Goal: Information Seeking & Learning: Learn about a topic

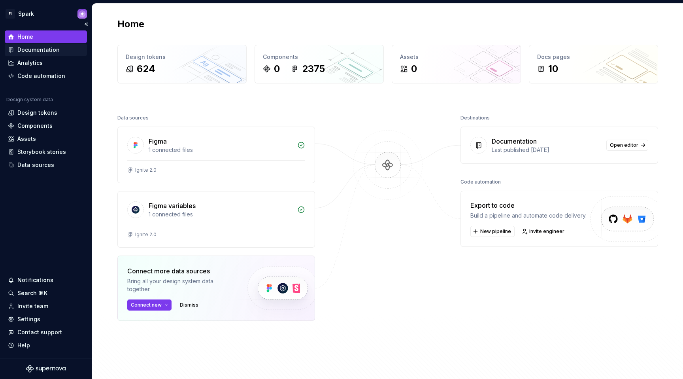
click at [41, 49] on div "Documentation" at bounding box center [38, 50] width 42 height 8
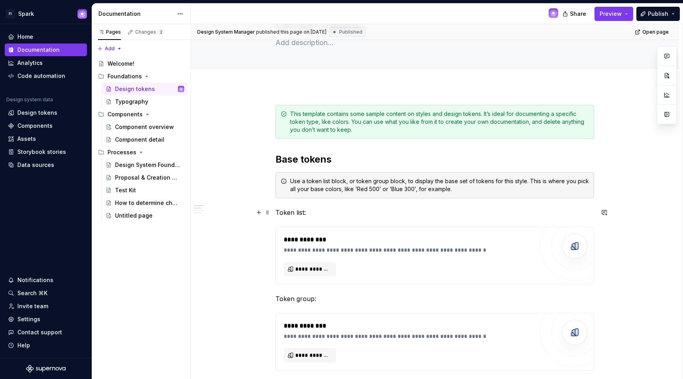
scroll to position [56, 0]
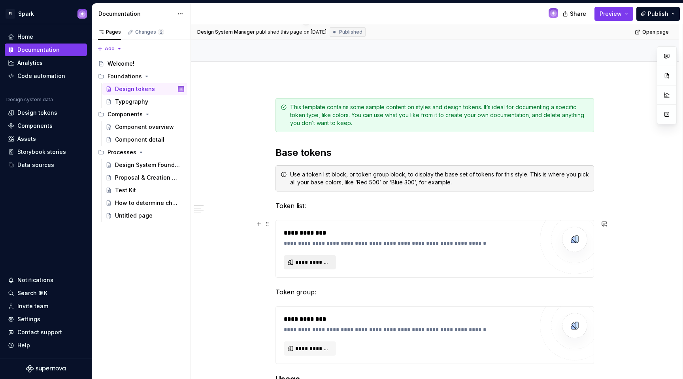
click at [312, 259] on span "**********" at bounding box center [313, 262] width 36 height 8
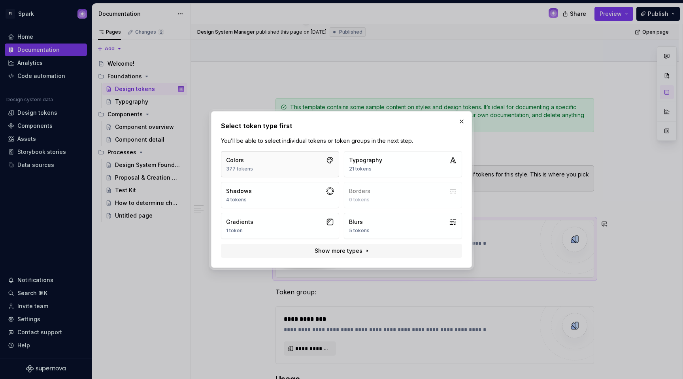
click at [296, 170] on button "Colors 377 tokens" at bounding box center [280, 164] width 118 height 26
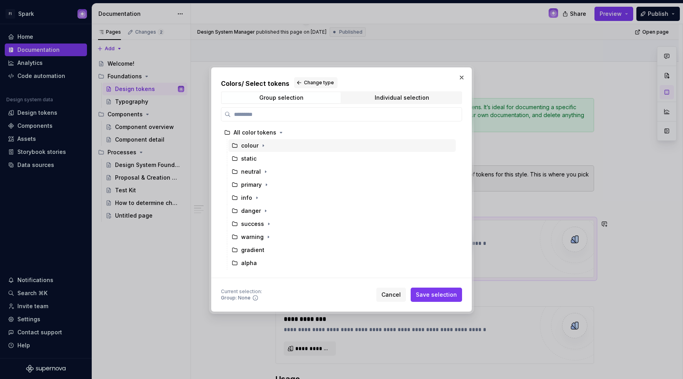
click at [267, 143] on div "colour" at bounding box center [341, 145] width 227 height 13
click at [427, 294] on span "Save selection" at bounding box center [436, 294] width 41 height 8
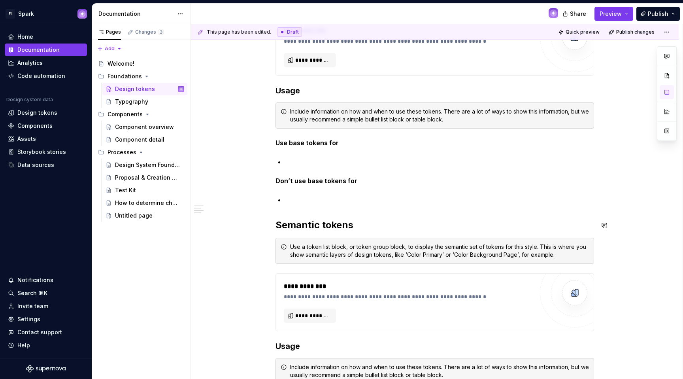
scroll to position [8074, 0]
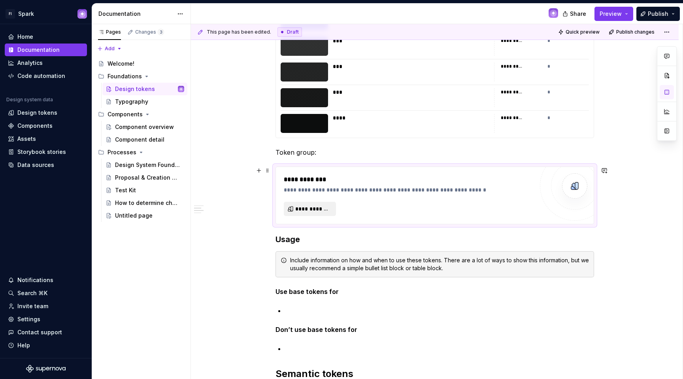
click at [324, 210] on span "**********" at bounding box center [313, 209] width 36 height 8
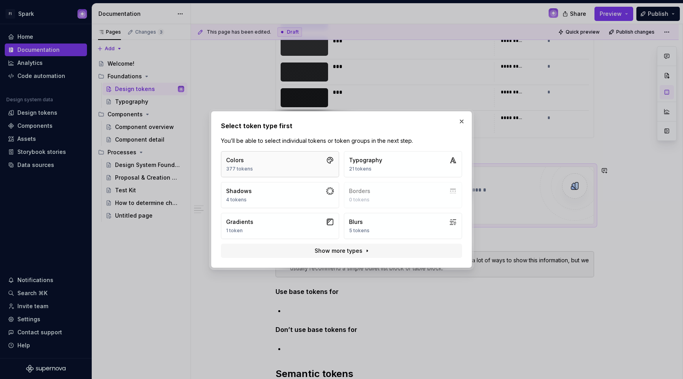
click at [321, 173] on button "Colors 377 tokens" at bounding box center [280, 164] width 118 height 26
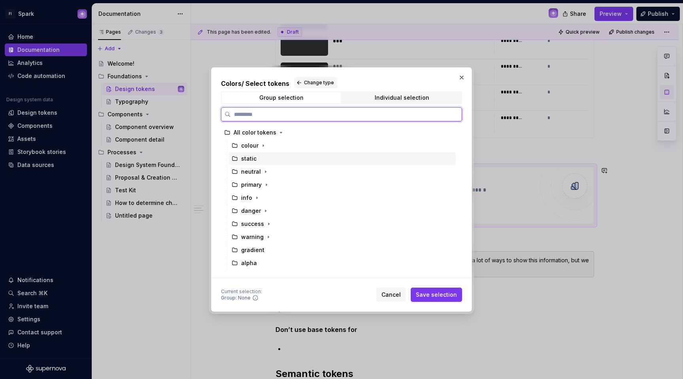
click at [270, 161] on div "static" at bounding box center [341, 158] width 227 height 13
click at [268, 167] on div "neutral" at bounding box center [341, 171] width 227 height 13
click at [261, 157] on div "static" at bounding box center [341, 158] width 227 height 13
click at [252, 259] on div "alpha" at bounding box center [249, 263] width 16 height 8
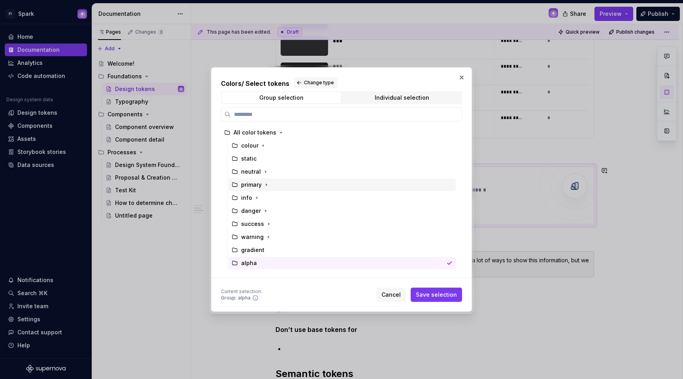
drag, startPoint x: 449, startPoint y: 292, endPoint x: 338, endPoint y: 167, distance: 167.4
click at [354, 166] on div "Colors / Select tokens Change type Group selection Individual selection All col…" at bounding box center [341, 189] width 241 height 224
click at [312, 161] on div "static" at bounding box center [341, 158] width 227 height 13
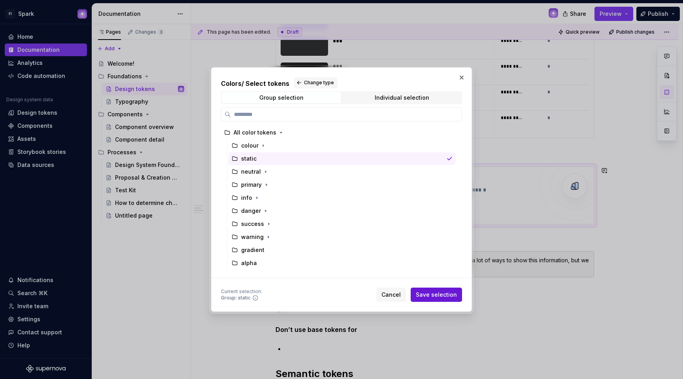
click at [437, 292] on span "Save selection" at bounding box center [436, 294] width 41 height 8
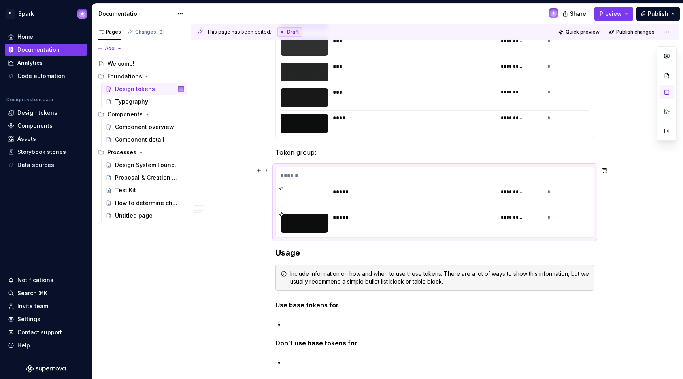
drag, startPoint x: 519, startPoint y: 190, endPoint x: 543, endPoint y: 190, distance: 23.7
click at [519, 190] on div "*********" at bounding box center [512, 192] width 22 height 6
click at [549, 190] on div "*" at bounding box center [568, 192] width 42 height 8
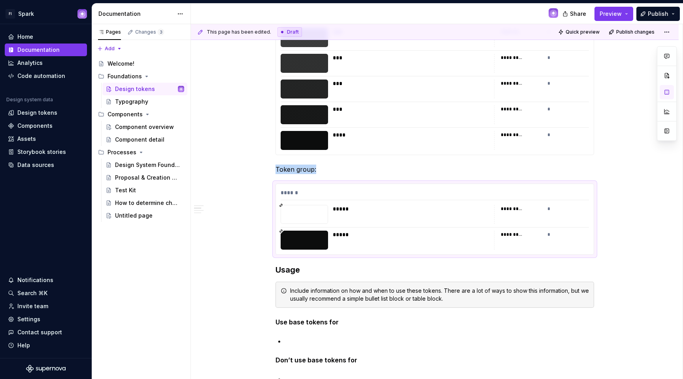
scroll to position [8067, 0]
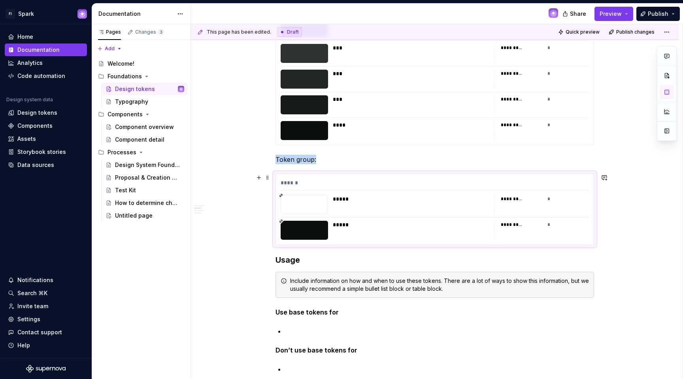
type textarea "*"
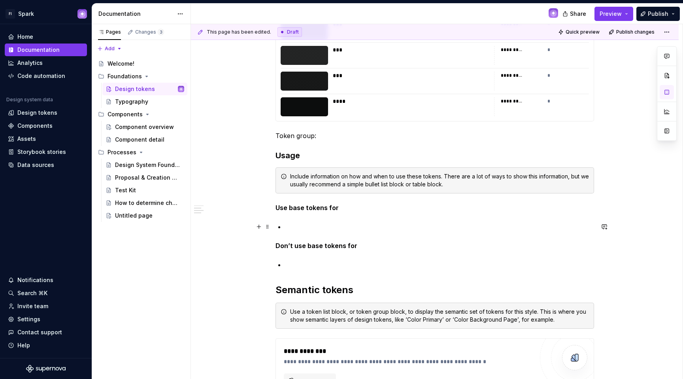
scroll to position [8074, 0]
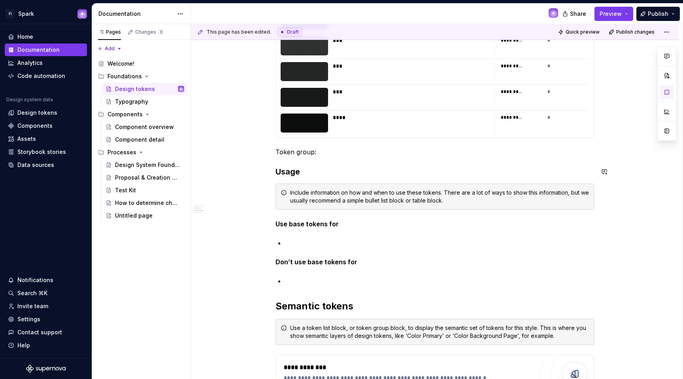
click at [331, 154] on p "Token group:" at bounding box center [434, 151] width 319 height 9
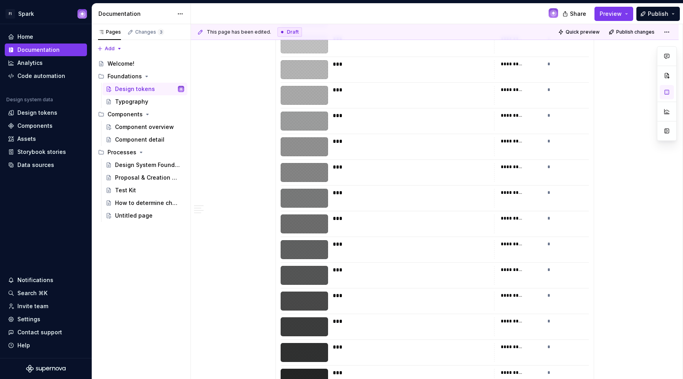
scroll to position [8107, 0]
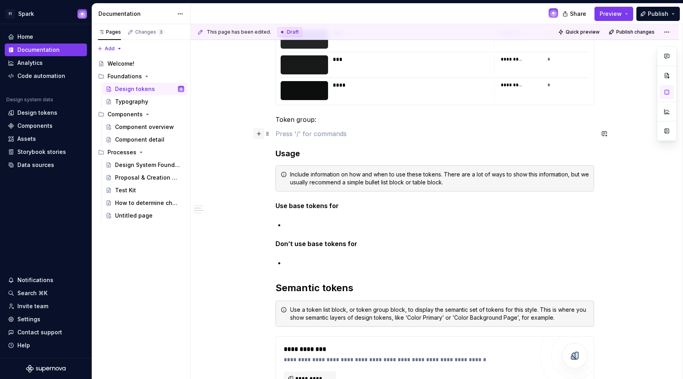
click at [260, 135] on button "button" at bounding box center [258, 133] width 11 height 11
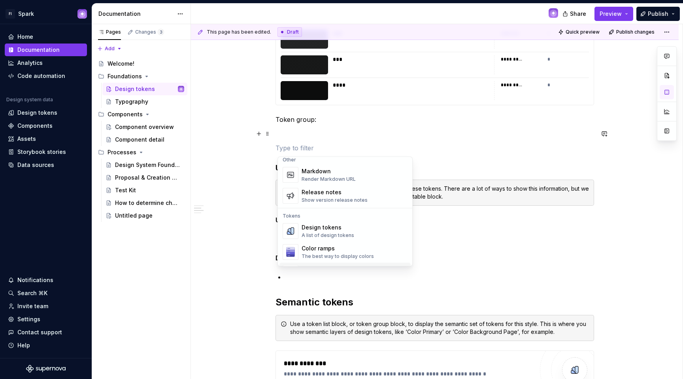
scroll to position [522, 0]
click at [328, 228] on div "Design tokens" at bounding box center [328, 228] width 53 height 8
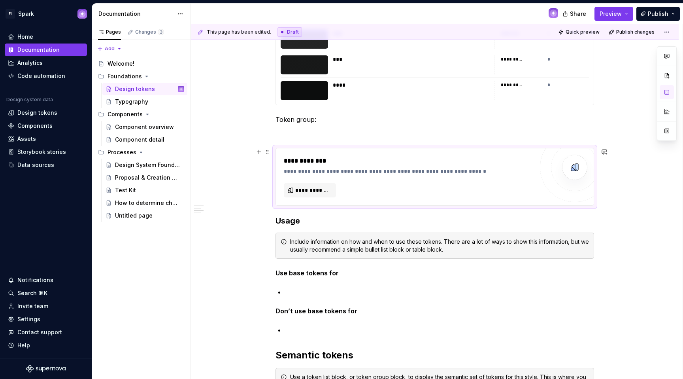
click at [306, 160] on div "**********" at bounding box center [409, 160] width 250 height 9
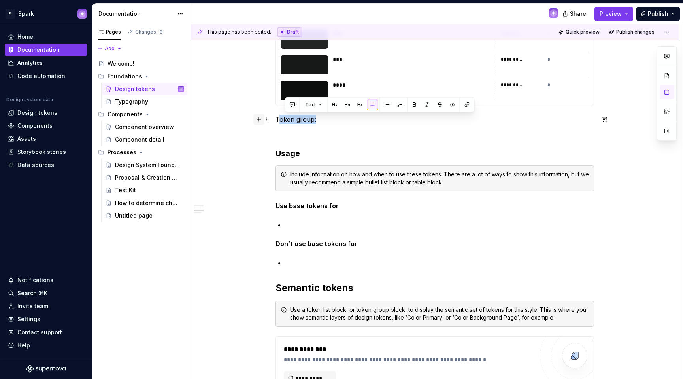
drag, startPoint x: 330, startPoint y: 121, endPoint x: 263, endPoint y: 121, distance: 67.2
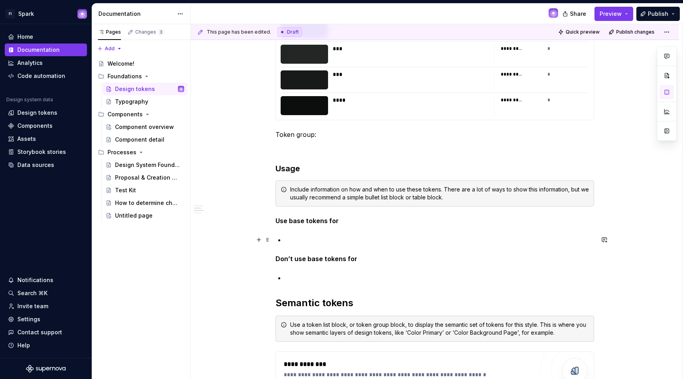
scroll to position [8091, 0]
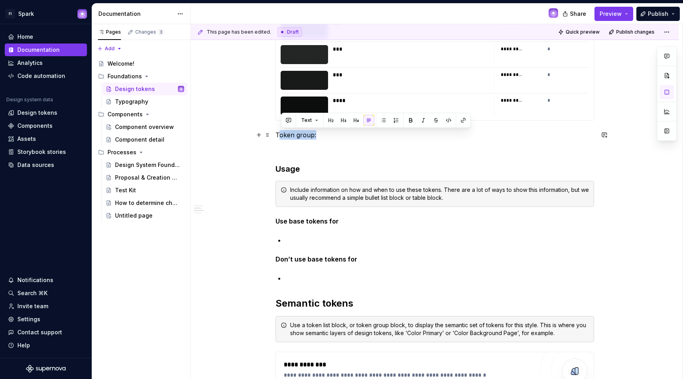
drag, startPoint x: 316, startPoint y: 138, endPoint x: 281, endPoint y: 137, distance: 35.6
click at [281, 137] on p "Token group:" at bounding box center [434, 134] width 319 height 9
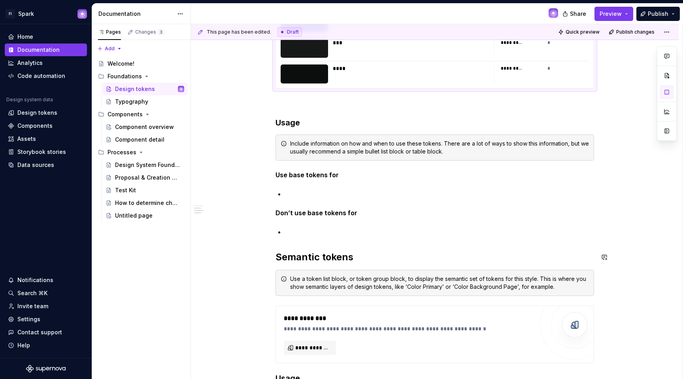
scroll to position [8083, 0]
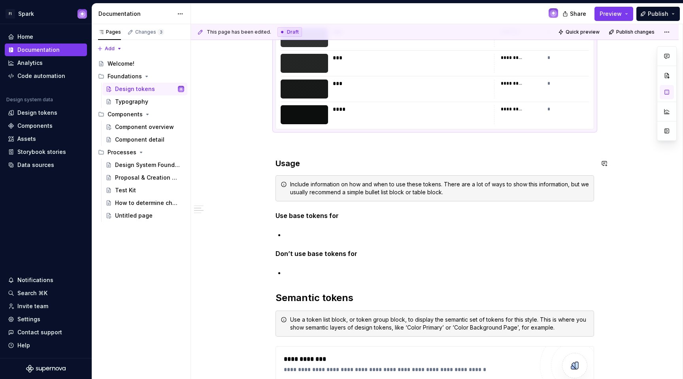
click at [318, 146] on p at bounding box center [434, 143] width 319 height 9
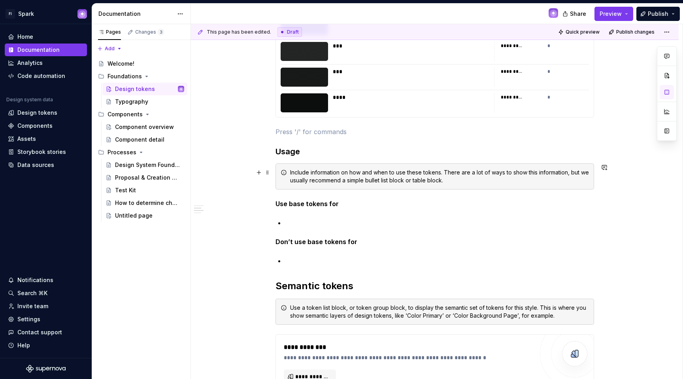
scroll to position [8097, 0]
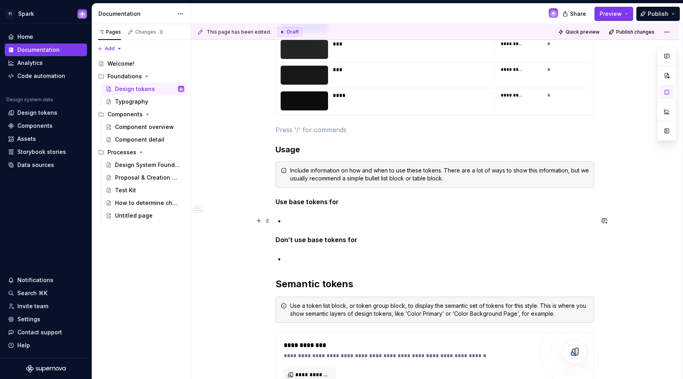
click at [327, 216] on p at bounding box center [439, 220] width 309 height 9
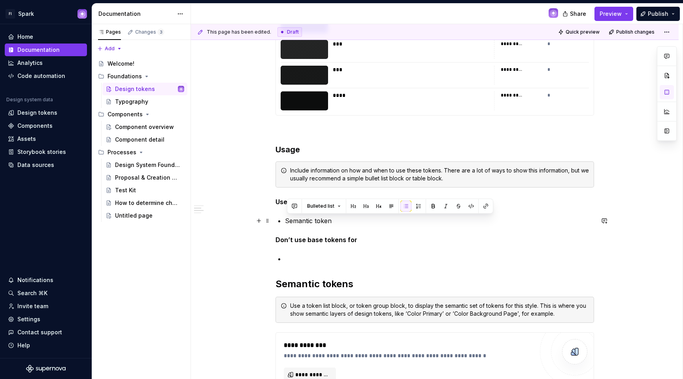
drag, startPoint x: 347, startPoint y: 223, endPoint x: 278, endPoint y: 224, distance: 68.8
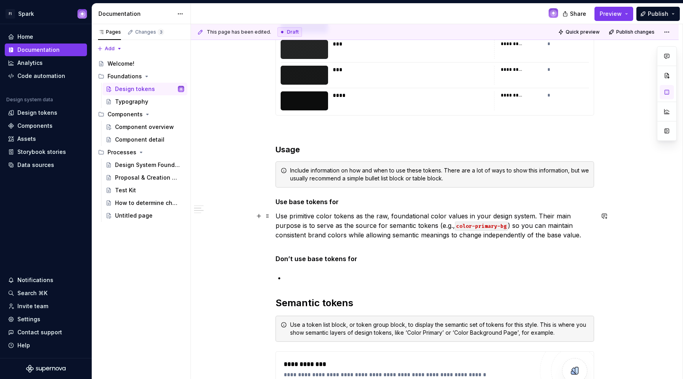
drag, startPoint x: 465, startPoint y: 223, endPoint x: 478, endPoint y: 230, distance: 14.9
click at [465, 223] on code "color-primary-bg" at bounding box center [481, 225] width 53 height 9
drag, startPoint x: 477, startPoint y: 227, endPoint x: 494, endPoint y: 229, distance: 16.3
click at [479, 228] on code "color-primary-bg" at bounding box center [481, 225] width 53 height 9
click at [501, 226] on code "color-primary-bg" at bounding box center [481, 225] width 53 height 9
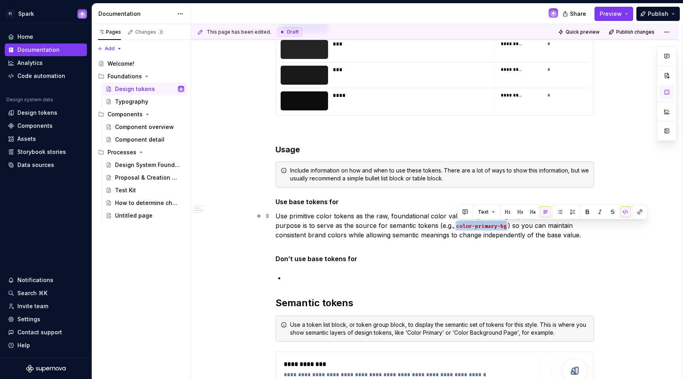
click at [500, 228] on code "color-primary-bg" at bounding box center [481, 225] width 53 height 9
click at [499, 236] on p "Use primitive color tokens as the raw, foundational color values in your design…" at bounding box center [434, 230] width 319 height 38
drag, startPoint x: 509, startPoint y: 225, endPoint x: 444, endPoint y: 228, distance: 64.9
click at [444, 228] on p "Use primitive color tokens as the raw, foundational color values in your design…" at bounding box center [434, 230] width 319 height 38
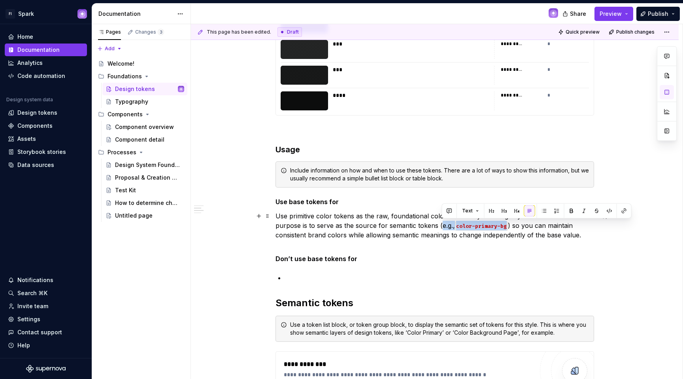
drag, startPoint x: 509, startPoint y: 226, endPoint x: 442, endPoint y: 228, distance: 67.6
click at [442, 228] on p "Use primitive color tokens as the raw, foundational color values in your design…" at bounding box center [434, 230] width 319 height 38
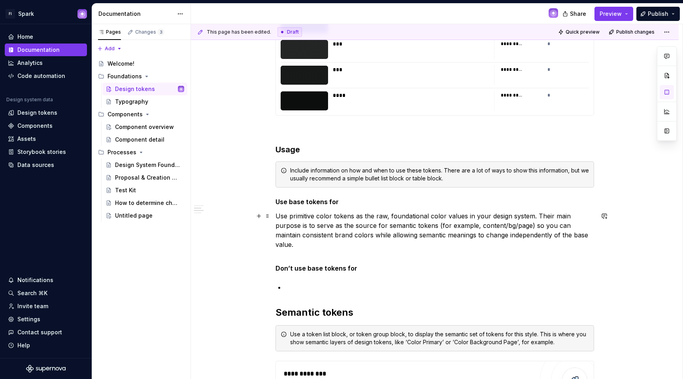
click at [356, 240] on p "Use primitive color tokens as the raw, foundational color values in your design…" at bounding box center [434, 234] width 319 height 47
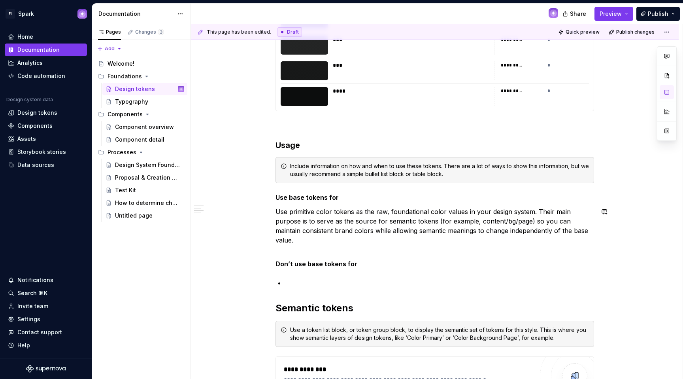
scroll to position [8104, 0]
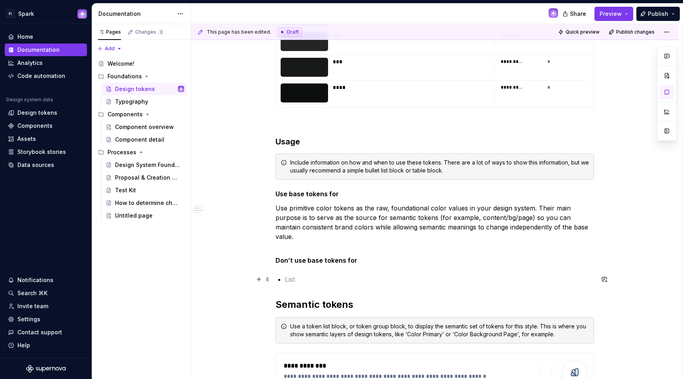
click at [321, 275] on p at bounding box center [439, 278] width 309 height 9
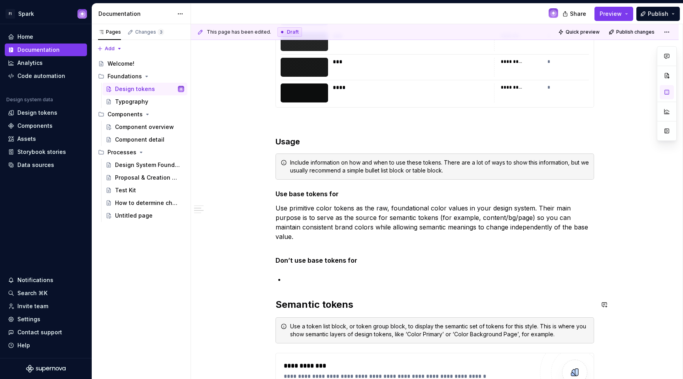
click at [309, 279] on p at bounding box center [439, 278] width 309 height 9
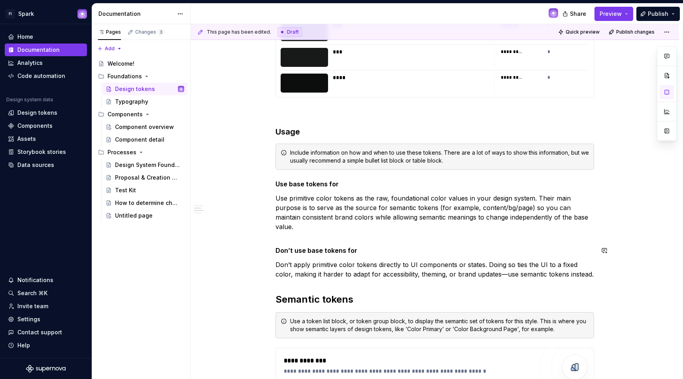
scroll to position [8115, 0]
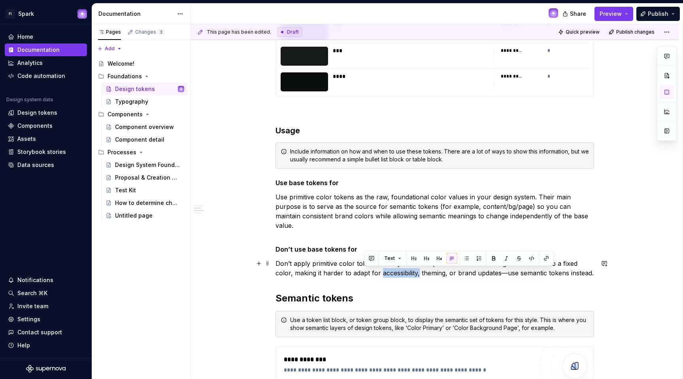
drag, startPoint x: 364, startPoint y: 274, endPoint x: 402, endPoint y: 274, distance: 37.5
click at [402, 275] on p "Don’t apply primitive color tokens directly to UI components or states. Doing s…" at bounding box center [434, 267] width 319 height 19
drag, startPoint x: 444, startPoint y: 274, endPoint x: 400, endPoint y: 275, distance: 44.3
click at [400, 275] on p "Don’t apply primitive color tokens directly to UI components or states. Doing s…" at bounding box center [434, 267] width 319 height 19
click at [400, 274] on p "Don’t apply primitive color tokens directly to UI components or states. Doing s…" at bounding box center [434, 267] width 319 height 19
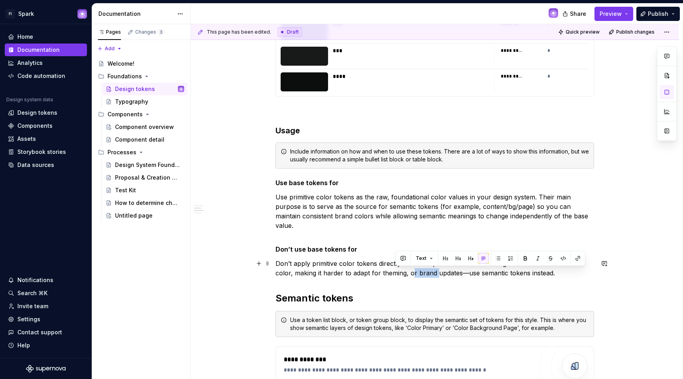
drag, startPoint x: 418, startPoint y: 274, endPoint x: 394, endPoint y: 276, distance: 24.2
click at [394, 276] on p "Don’t apply primitive color tokens directly to UI components or states. Doing s…" at bounding box center [434, 267] width 319 height 19
click at [414, 274] on p "Don’t apply primitive color tokens directly to UI components or states. Doing s…" at bounding box center [434, 267] width 319 height 19
click at [415, 274] on p "Don’t apply primitive color tokens directly to UI components or states. Doing s…" at bounding box center [434, 267] width 319 height 19
drag, startPoint x: 541, startPoint y: 274, endPoint x: 447, endPoint y: 273, distance: 94.5
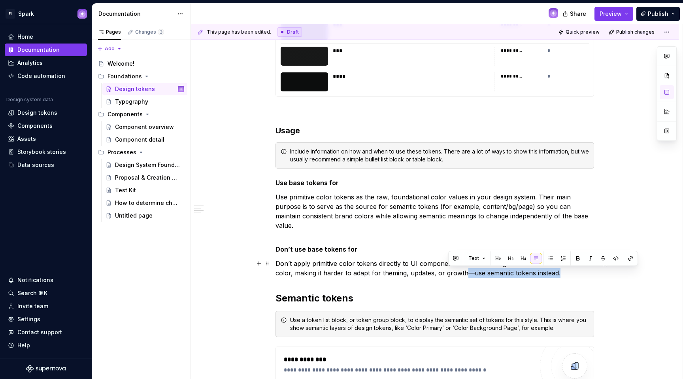
click at [447, 273] on p "Don’t apply primitive color tokens directly to UI components or states. Doing s…" at bounding box center [434, 267] width 319 height 19
click at [454, 275] on p "Don’t apply primitive color tokens directly to UI components or states. Doing s…" at bounding box center [434, 267] width 319 height 19
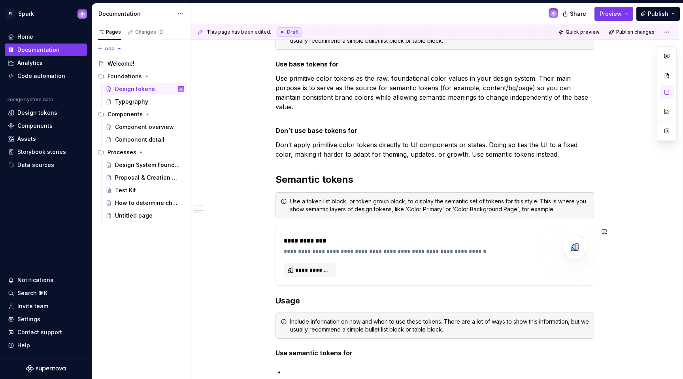
scroll to position [8272, 0]
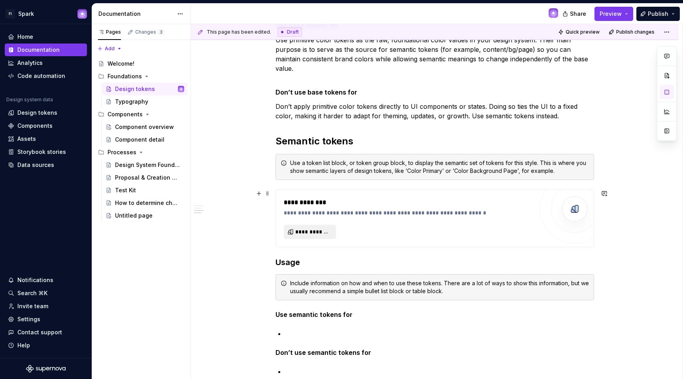
click at [333, 230] on button "**********" at bounding box center [310, 231] width 52 height 14
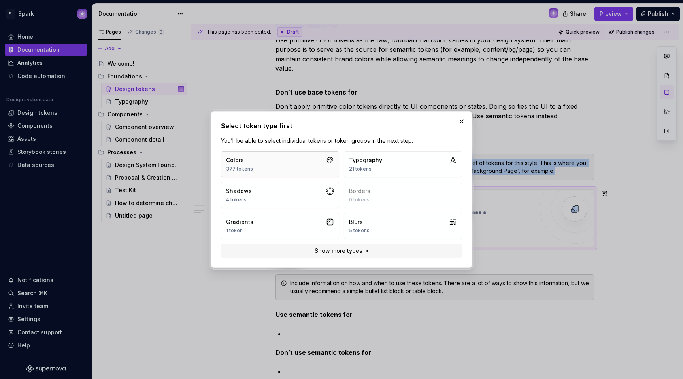
click at [297, 168] on button "Colors 377 tokens" at bounding box center [280, 164] width 118 height 26
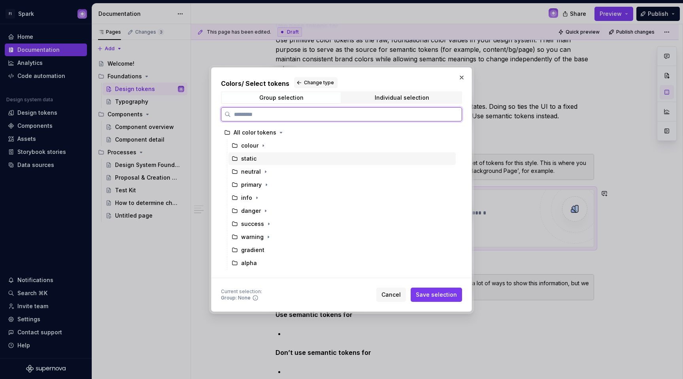
click at [256, 161] on div "static" at bounding box center [341, 158] width 227 height 13
click at [281, 174] on div "neutral" at bounding box center [341, 171] width 227 height 13
click at [279, 163] on div "static" at bounding box center [341, 158] width 227 height 13
click at [260, 259] on div "alpha" at bounding box center [341, 262] width 227 height 13
click at [268, 162] on div "static" at bounding box center [341, 158] width 227 height 13
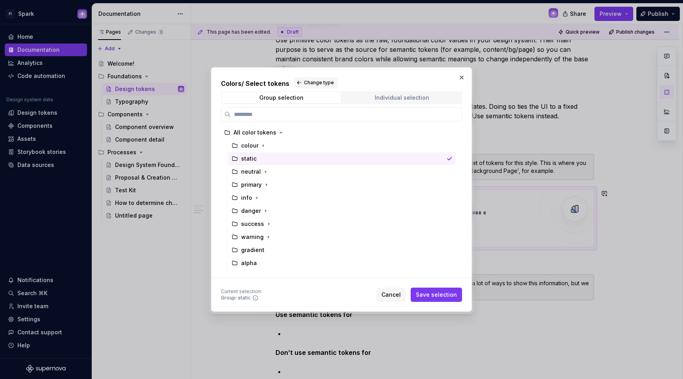
click at [397, 102] on span "Individual selection" at bounding box center [401, 97] width 119 height 11
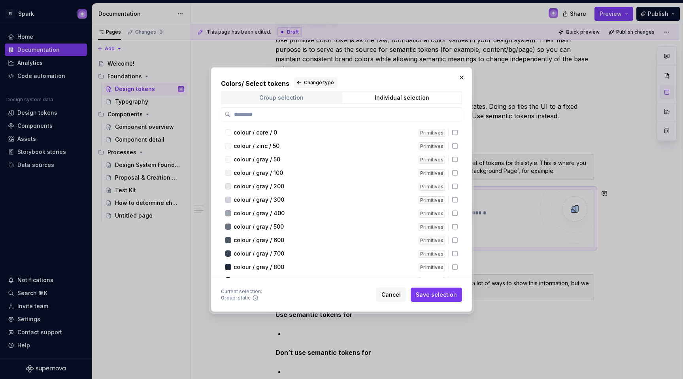
click at [278, 102] on span "Group selection" at bounding box center [281, 97] width 119 height 11
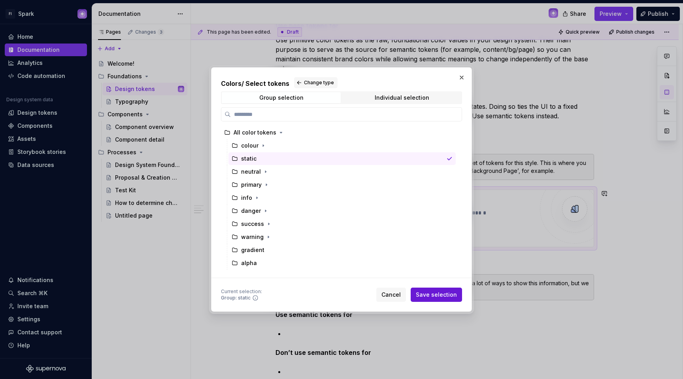
click at [456, 297] on span "Save selection" at bounding box center [436, 294] width 41 height 8
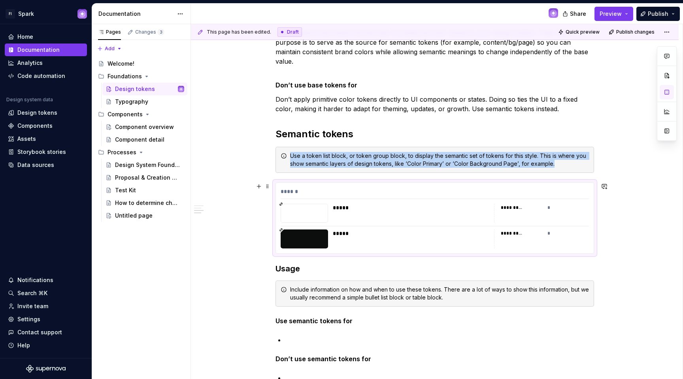
scroll to position [8281, 0]
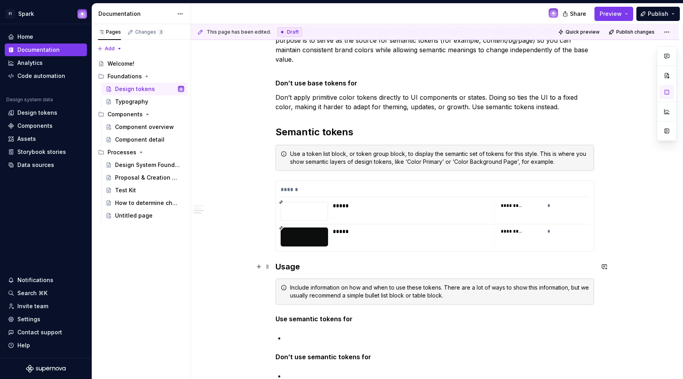
click at [343, 264] on h3 "Usage" at bounding box center [434, 266] width 319 height 11
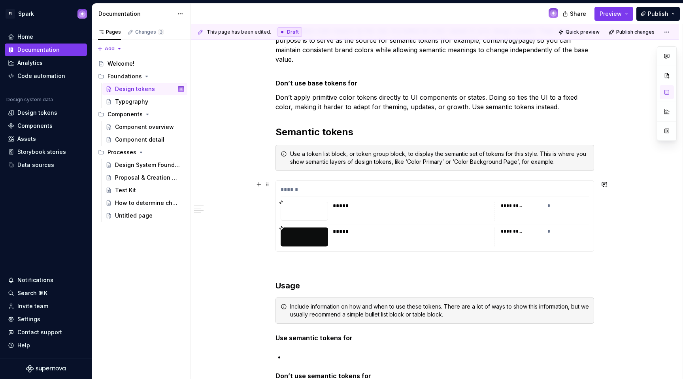
click at [304, 251] on div "****** ***** ********* * ***** ********* *" at bounding box center [434, 215] width 319 height 71
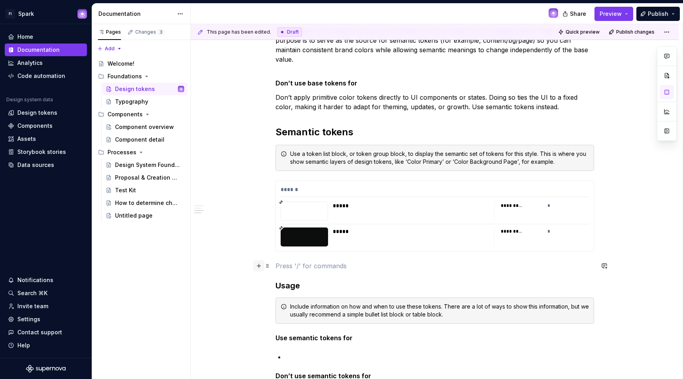
click at [262, 267] on button "button" at bounding box center [258, 265] width 11 height 11
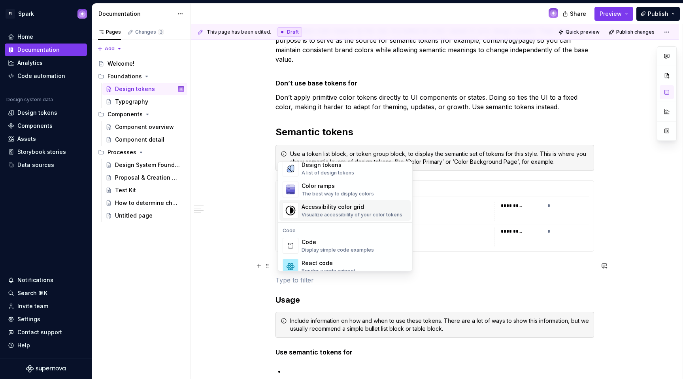
scroll to position [585, 0]
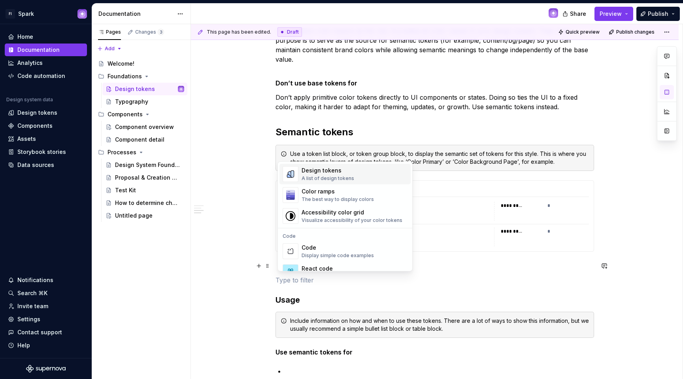
click at [315, 175] on div "A list of design tokens" at bounding box center [328, 178] width 53 height 6
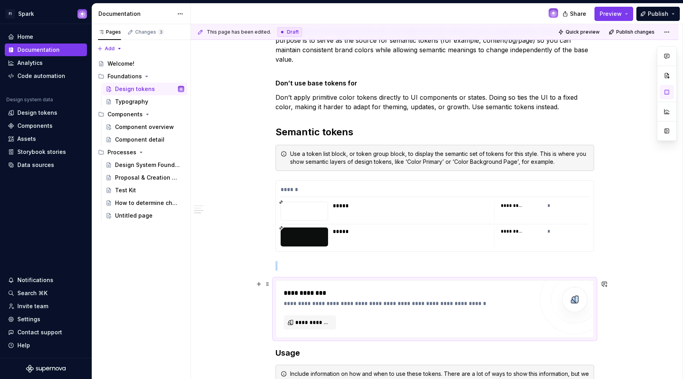
click at [319, 313] on div "**********" at bounding box center [409, 308] width 250 height 41
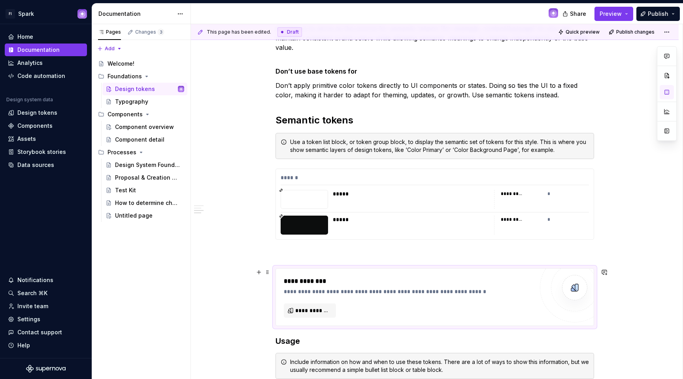
scroll to position [8295, 0]
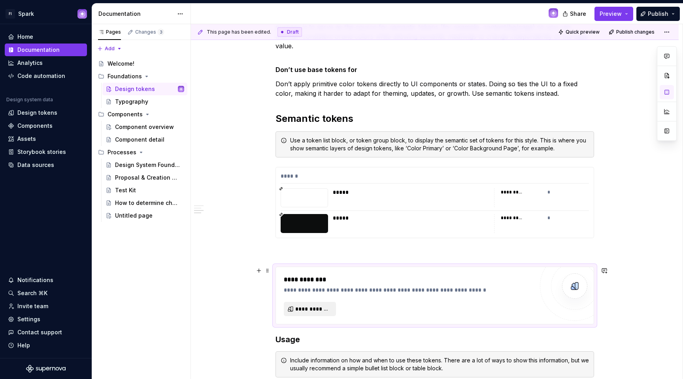
click at [328, 302] on button "**********" at bounding box center [310, 309] width 52 height 14
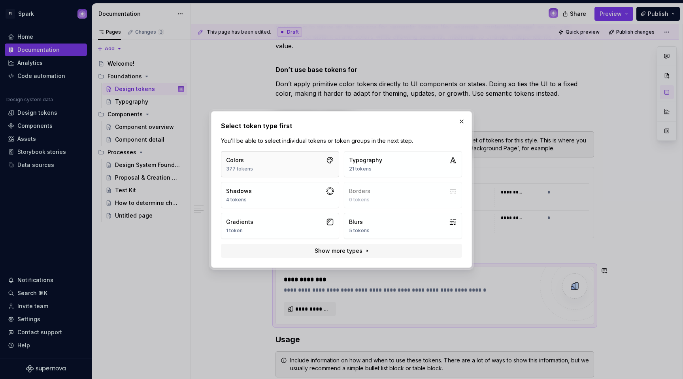
click at [284, 164] on button "Colors 377 tokens" at bounding box center [280, 164] width 118 height 26
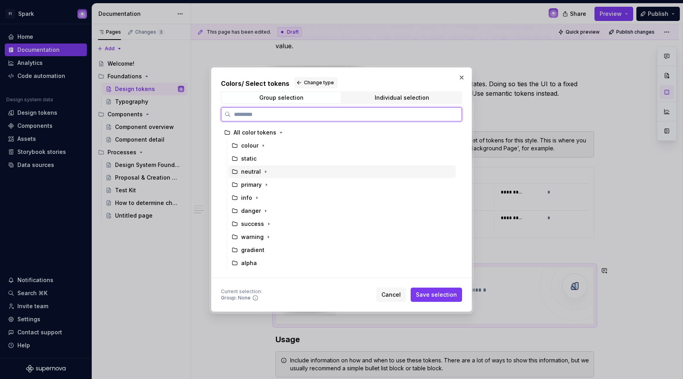
click at [279, 171] on div "neutral" at bounding box center [341, 171] width 227 height 13
click at [439, 292] on span "Save selection" at bounding box center [436, 294] width 41 height 8
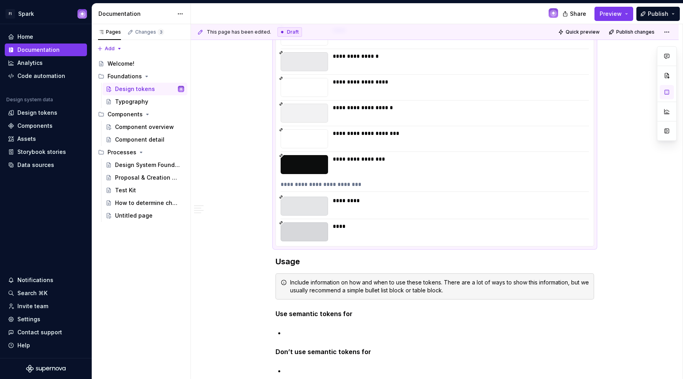
scroll to position [8913, 0]
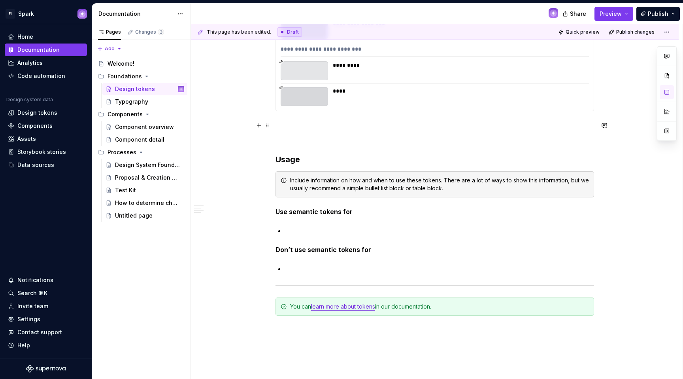
click at [302, 126] on p at bounding box center [434, 125] width 319 height 9
click at [263, 126] on button "button" at bounding box center [258, 125] width 11 height 11
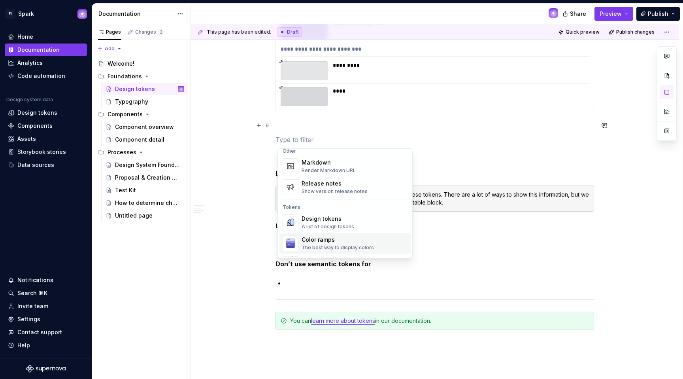
scroll to position [557, 0]
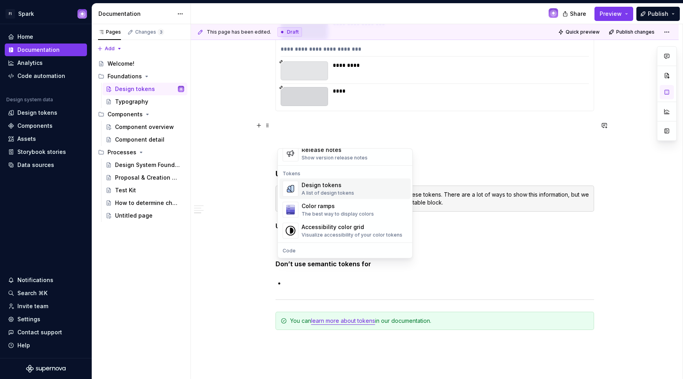
click at [321, 191] on div "A list of design tokens" at bounding box center [328, 193] width 53 height 6
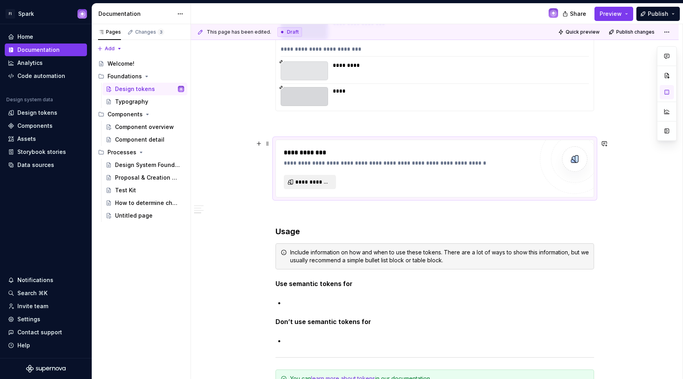
click at [311, 177] on button "**********" at bounding box center [310, 182] width 52 height 14
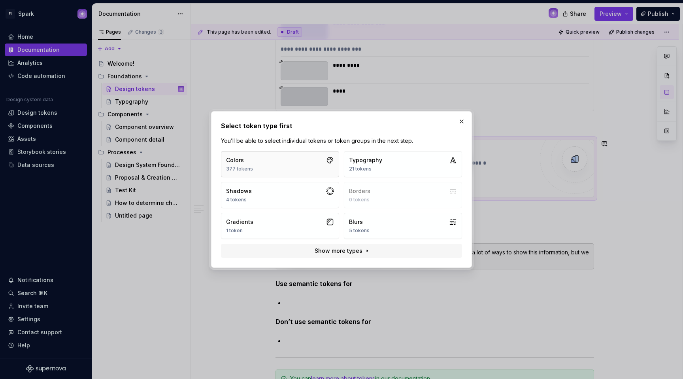
click at [277, 168] on button "Colors 377 tokens" at bounding box center [280, 164] width 118 height 26
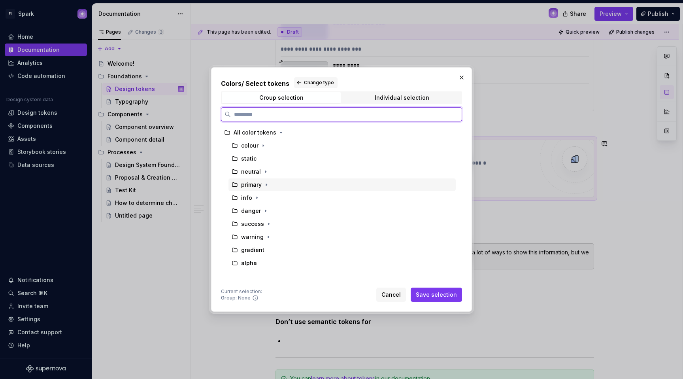
click at [258, 185] on div "primary" at bounding box center [251, 185] width 21 height 8
click at [453, 292] on span "Save selection" at bounding box center [436, 294] width 41 height 8
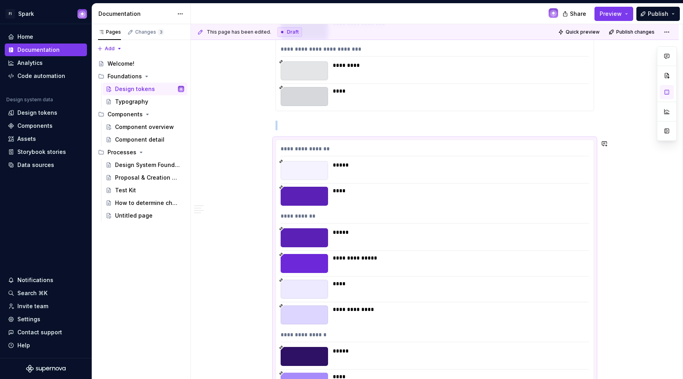
scroll to position [8930, 0]
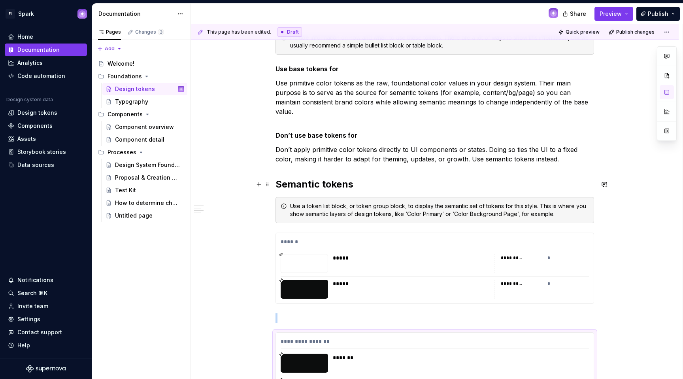
scroll to position [8237, 0]
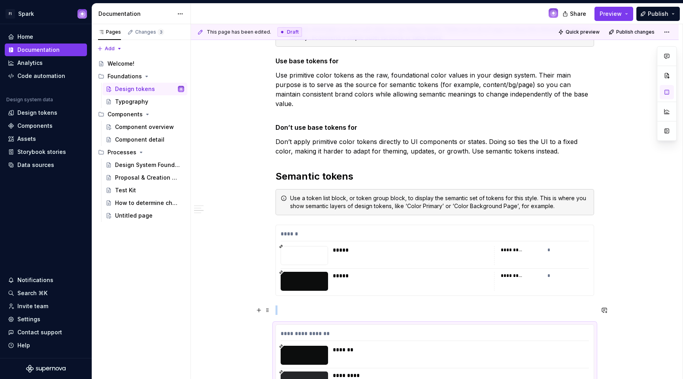
click at [283, 305] on p at bounding box center [434, 309] width 319 height 9
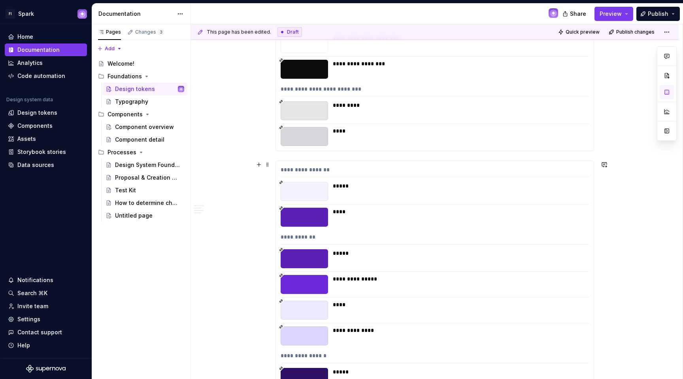
scroll to position [9143, 0]
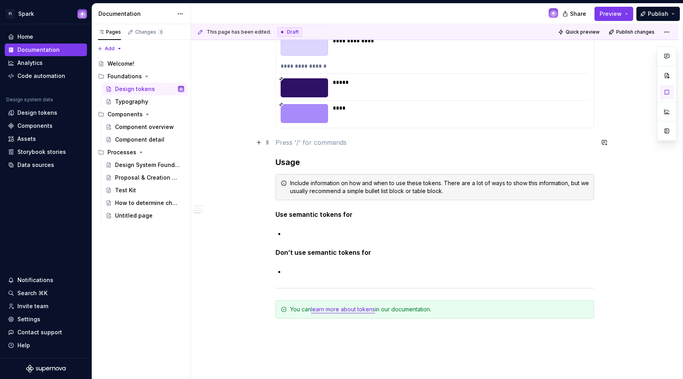
click at [300, 141] on p at bounding box center [434, 142] width 319 height 9
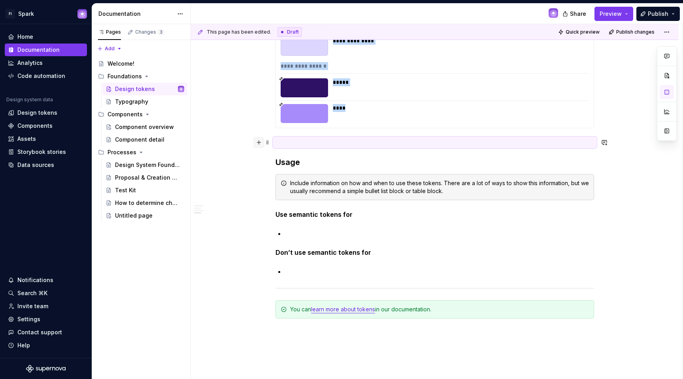
click at [261, 145] on button "button" at bounding box center [258, 142] width 11 height 11
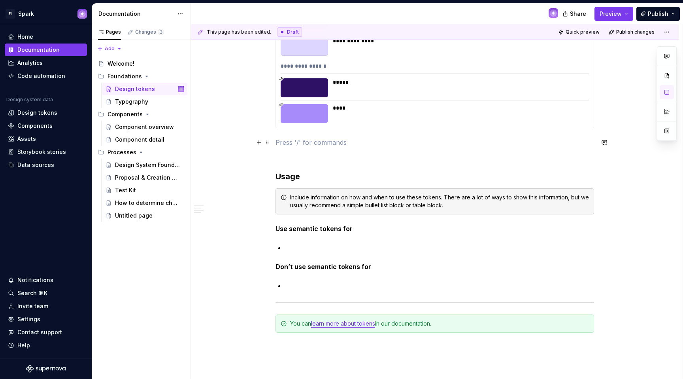
click at [305, 147] on p at bounding box center [434, 142] width 319 height 9
click at [260, 145] on button "button" at bounding box center [258, 142] width 11 height 11
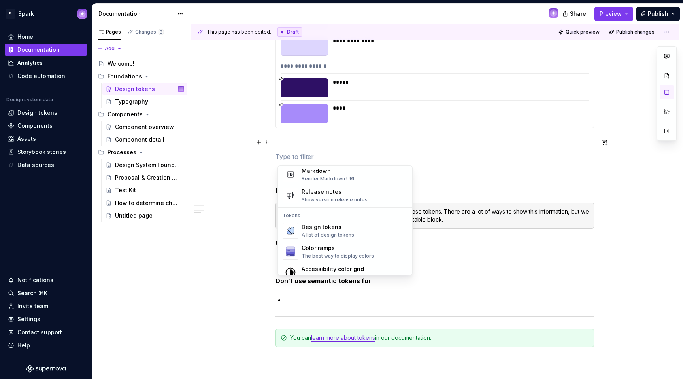
scroll to position [533, 0]
click at [314, 223] on div "Design tokens" at bounding box center [328, 226] width 53 height 8
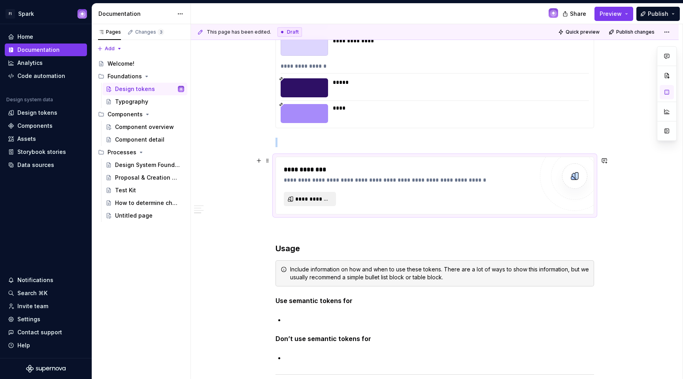
click at [316, 202] on span "**********" at bounding box center [313, 199] width 36 height 8
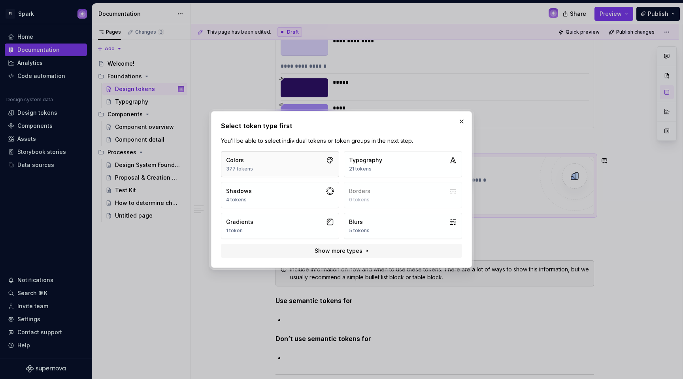
click at [277, 175] on button "Colors 377 tokens" at bounding box center [280, 164] width 118 height 26
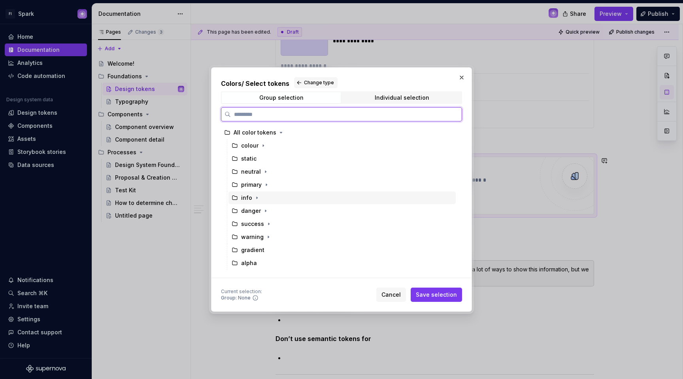
click at [261, 200] on div "info" at bounding box center [341, 197] width 227 height 13
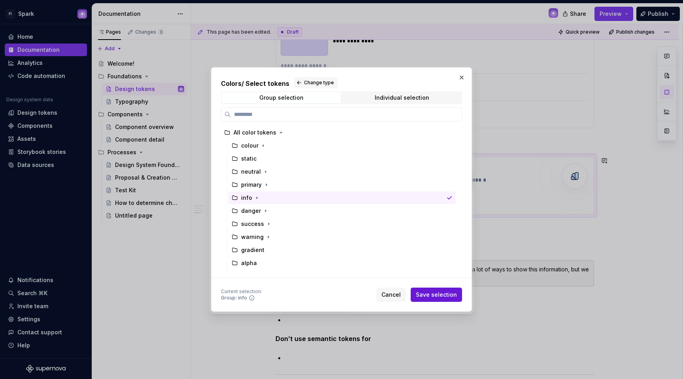
click at [434, 291] on span "Save selection" at bounding box center [436, 294] width 41 height 8
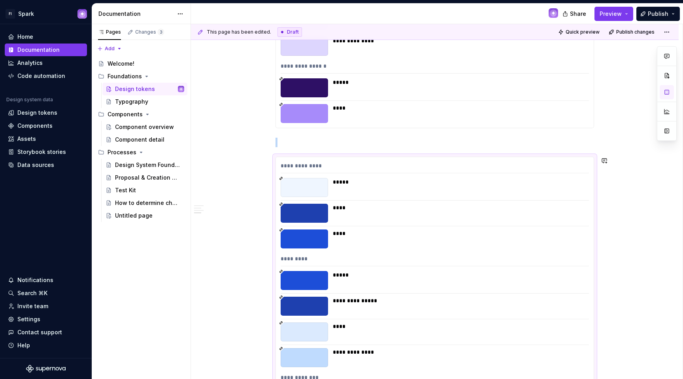
scroll to position [9203, 0]
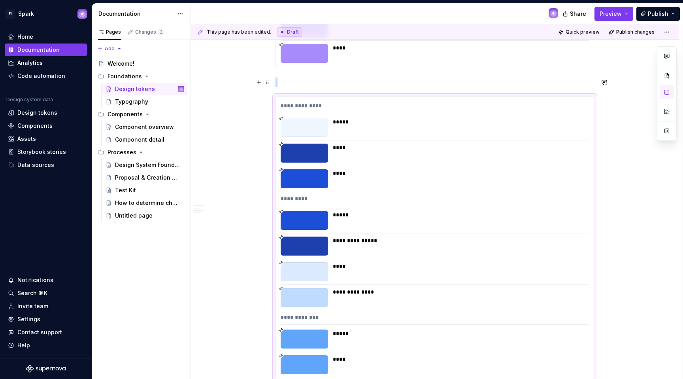
click at [305, 82] on p at bounding box center [434, 81] width 319 height 9
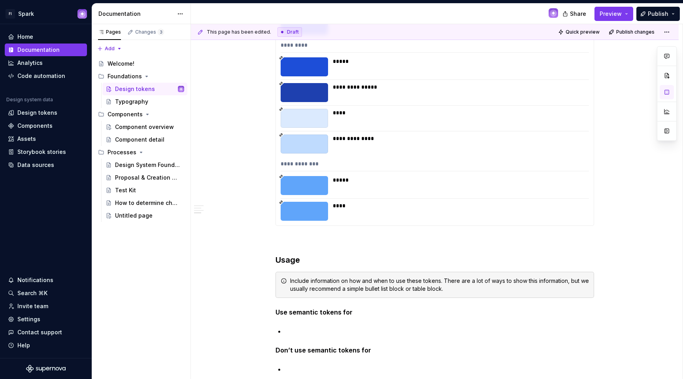
scroll to position [9358, 0]
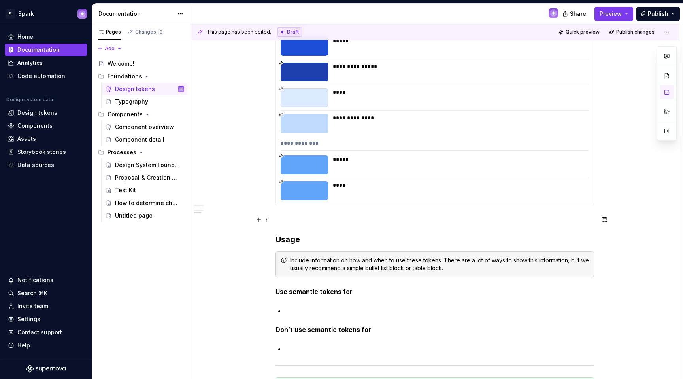
click at [296, 215] on p at bounding box center [434, 219] width 319 height 9
click at [264, 222] on button "button" at bounding box center [258, 219] width 11 height 11
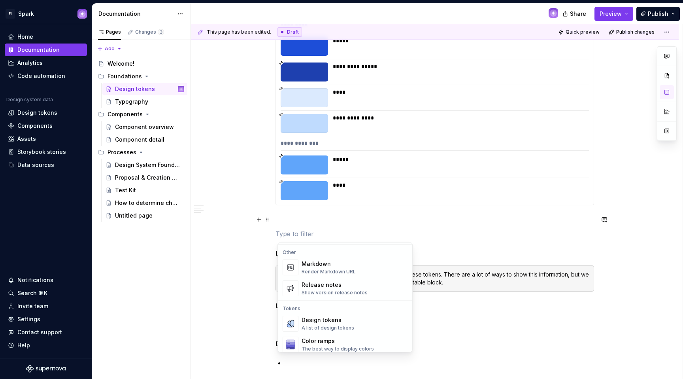
scroll to position [537, 0]
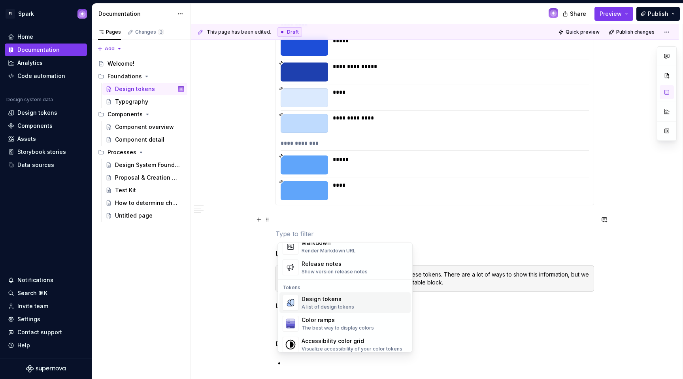
click at [324, 298] on div "Design tokens" at bounding box center [328, 299] width 53 height 8
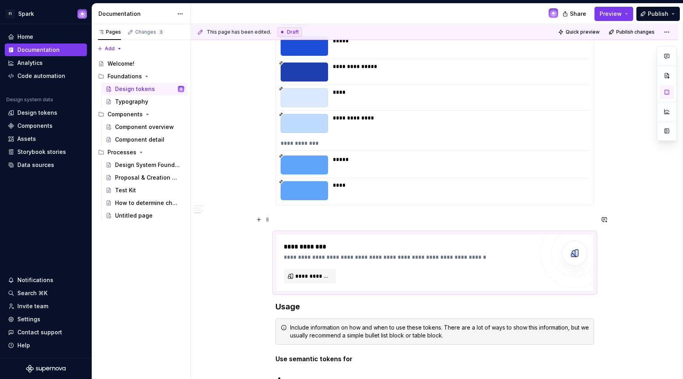
click at [289, 220] on p at bounding box center [434, 219] width 319 height 9
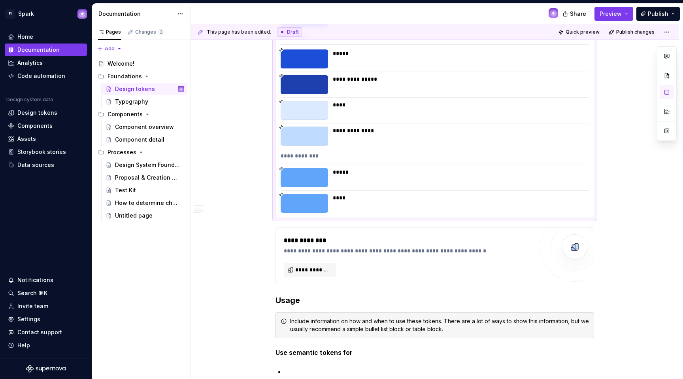
scroll to position [9350, 0]
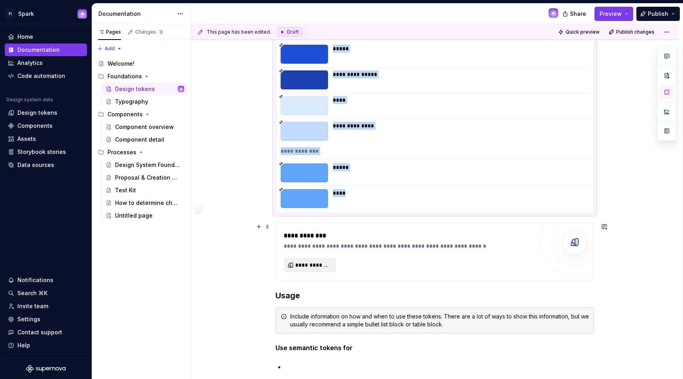
click at [312, 261] on span "**********" at bounding box center [313, 265] width 36 height 8
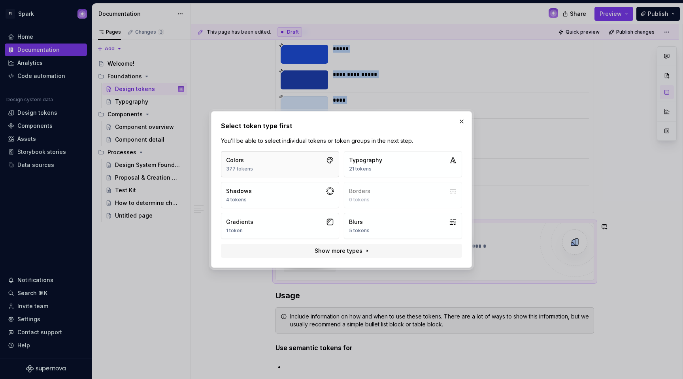
click at [296, 171] on button "Colors 377 tokens" at bounding box center [280, 164] width 118 height 26
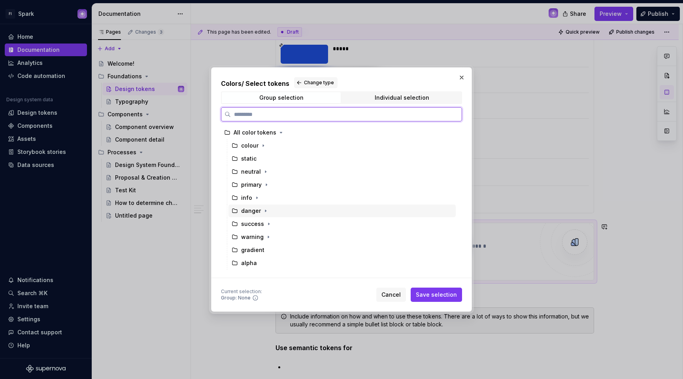
click at [301, 208] on div "danger" at bounding box center [341, 210] width 227 height 13
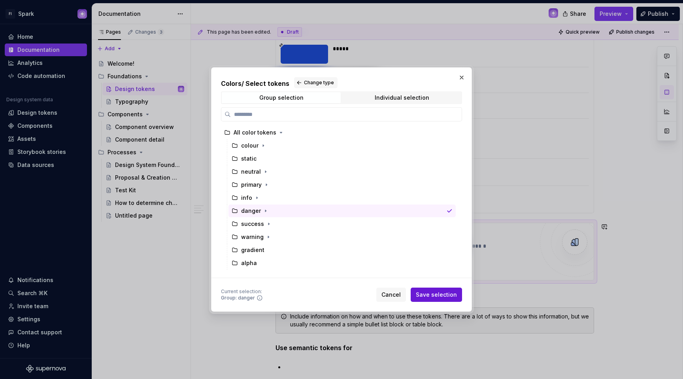
click at [433, 293] on span "Save selection" at bounding box center [436, 294] width 41 height 8
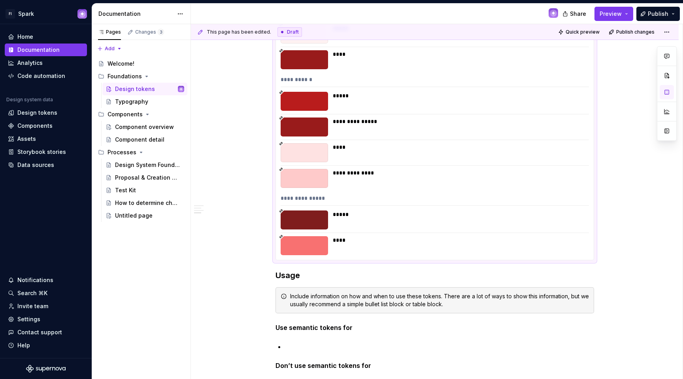
scroll to position [9722, 0]
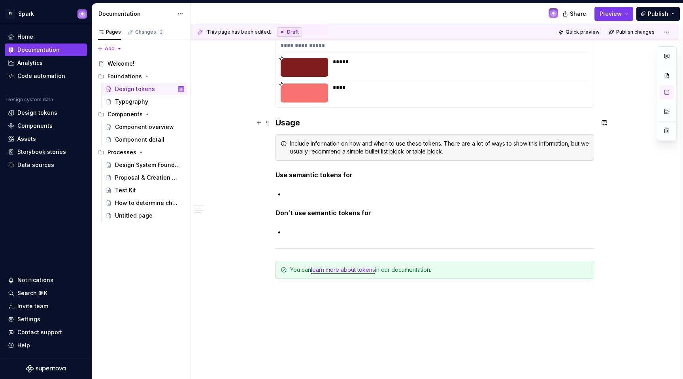
click at [312, 123] on h3 "Usage" at bounding box center [434, 122] width 319 height 11
click at [279, 124] on h3 "Usage" at bounding box center [434, 122] width 319 height 11
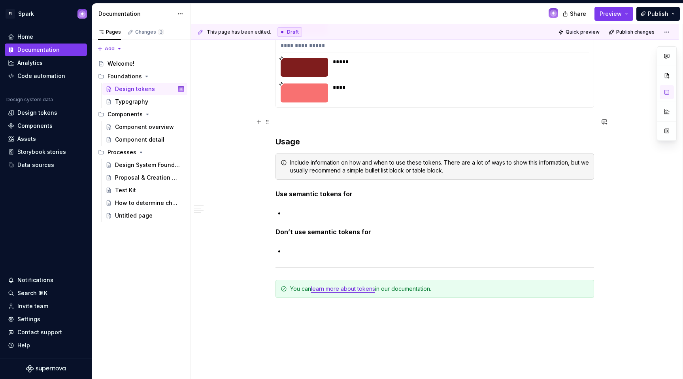
click at [292, 124] on p at bounding box center [434, 121] width 319 height 9
click at [260, 120] on button "button" at bounding box center [258, 121] width 11 height 11
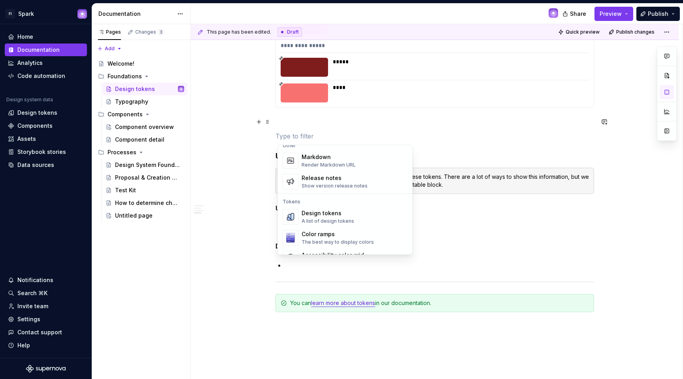
scroll to position [569, 0]
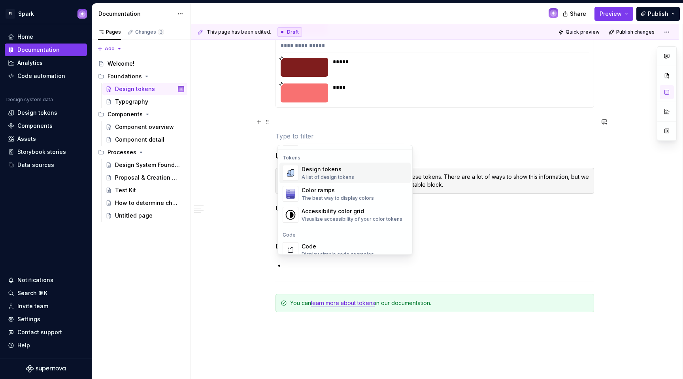
click at [326, 175] on div "A list of design tokens" at bounding box center [328, 177] width 53 height 6
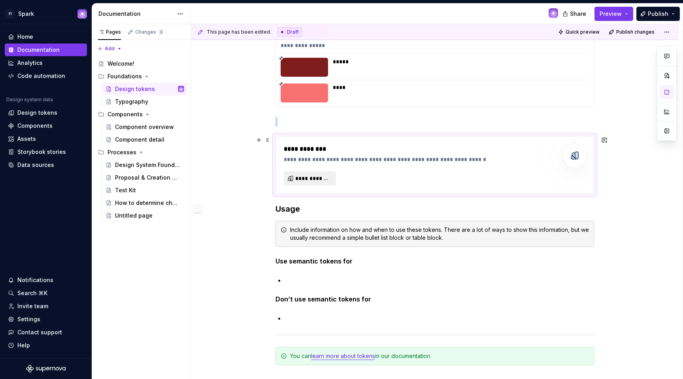
click at [317, 178] on span "**********" at bounding box center [313, 178] width 36 height 8
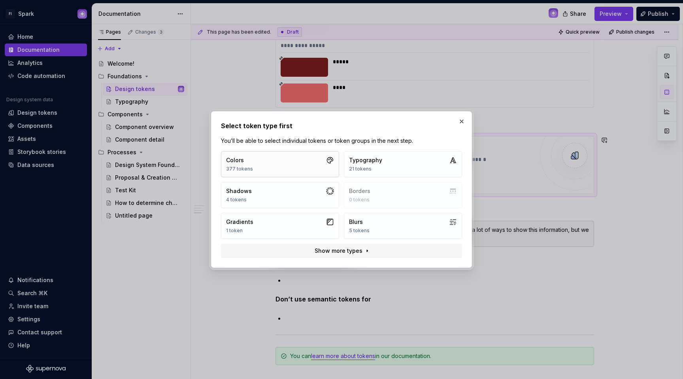
click at [281, 168] on button "Colors 377 tokens" at bounding box center [280, 164] width 118 height 26
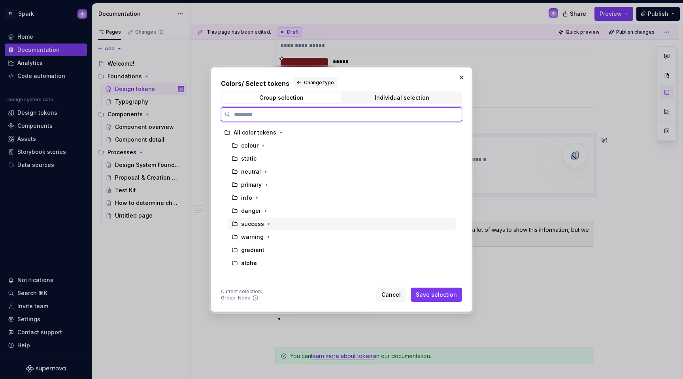
click at [257, 223] on div "success" at bounding box center [252, 224] width 23 height 8
click at [446, 290] on span "Save selection" at bounding box center [436, 294] width 41 height 8
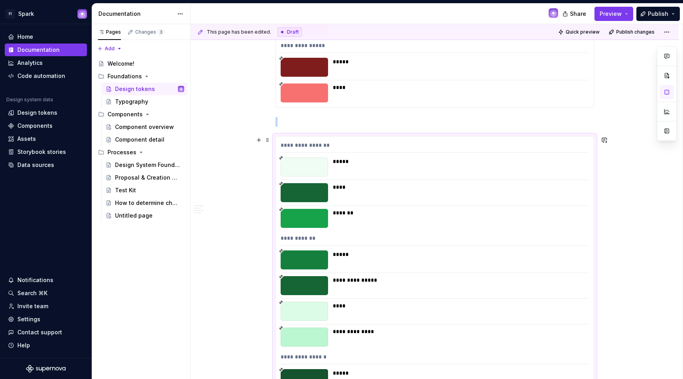
scroll to position [9762, 0]
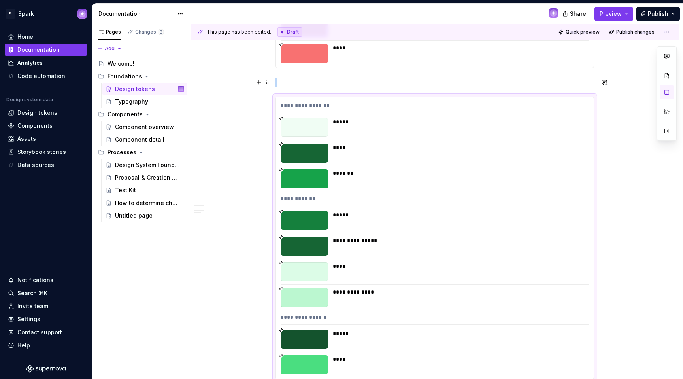
click at [307, 83] on p at bounding box center [434, 81] width 319 height 9
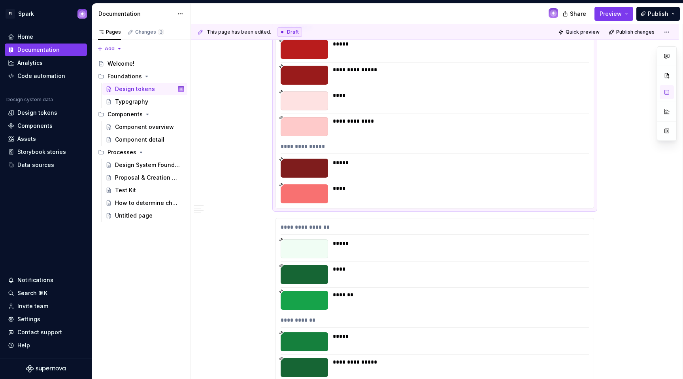
scroll to position [10010, 0]
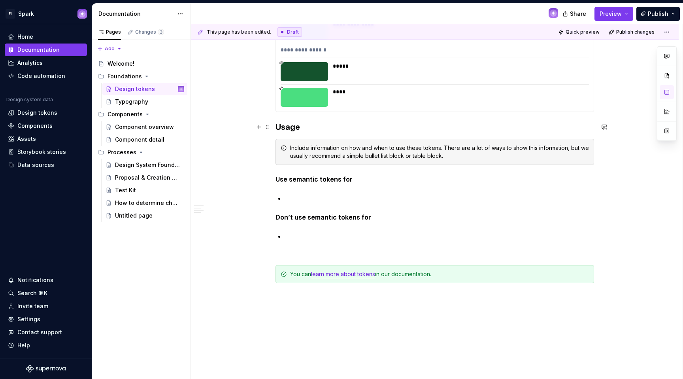
click at [279, 127] on h3 "Usage" at bounding box center [434, 126] width 319 height 11
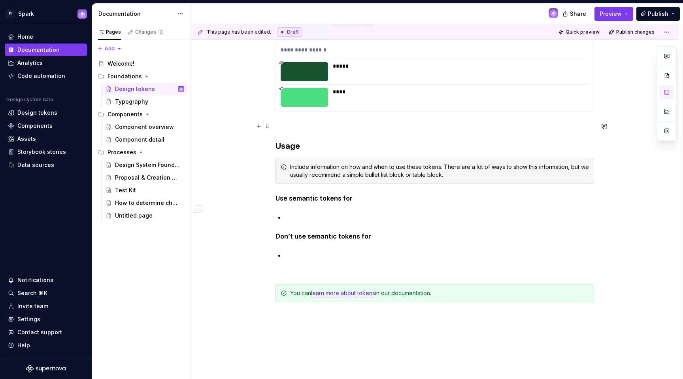
click at [288, 126] on p at bounding box center [434, 125] width 319 height 9
click at [264, 127] on button "button" at bounding box center [258, 126] width 11 height 11
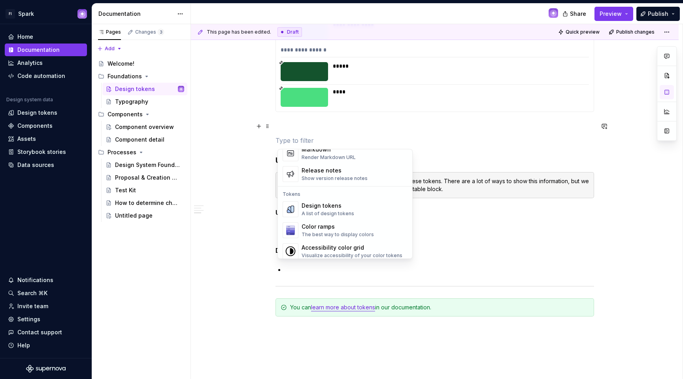
scroll to position [566, 0]
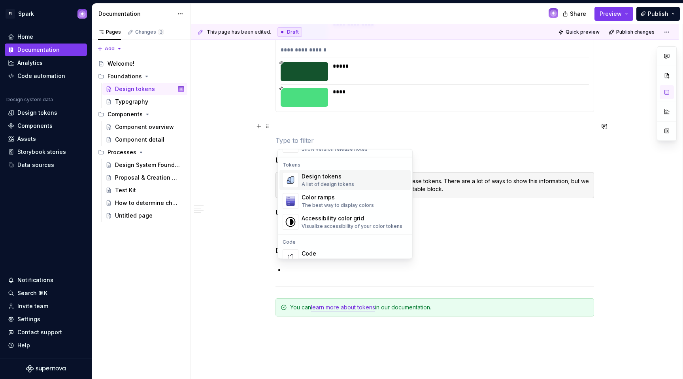
click at [323, 179] on div "Design tokens" at bounding box center [328, 177] width 53 height 8
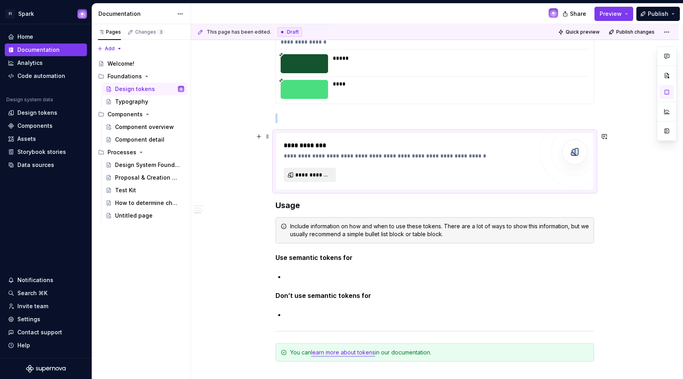
scroll to position [10022, 0]
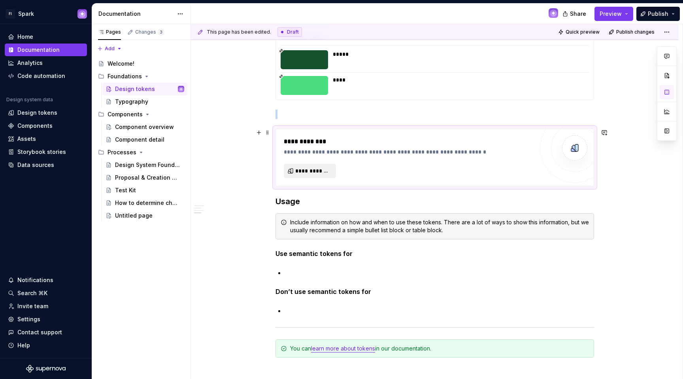
click at [320, 171] on span "**********" at bounding box center [313, 171] width 36 height 8
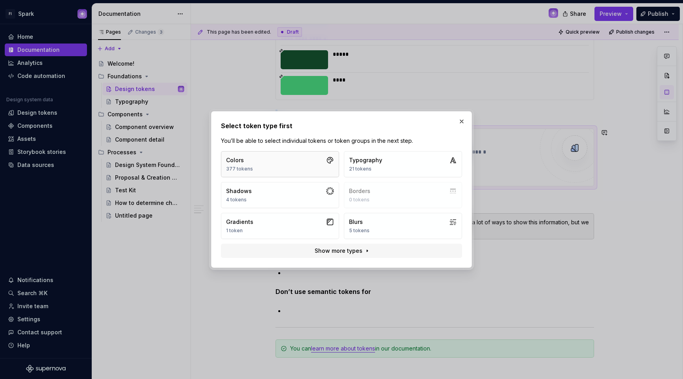
click at [292, 166] on button "Colors 377 tokens" at bounding box center [280, 164] width 118 height 26
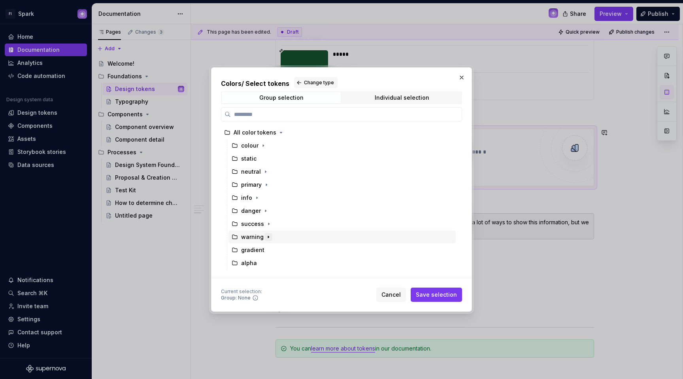
click at [266, 233] on button "button" at bounding box center [268, 237] width 8 height 8
click at [311, 234] on div "warning" at bounding box center [341, 236] width 227 height 13
drag, startPoint x: 462, startPoint y: 292, endPoint x: 457, endPoint y: 292, distance: 5.5
click at [462, 292] on div "Colors / Select tokens Change type Group selection Individual selection All col…" at bounding box center [341, 189] width 261 height 244
click at [456, 292] on span "Save selection" at bounding box center [436, 294] width 41 height 8
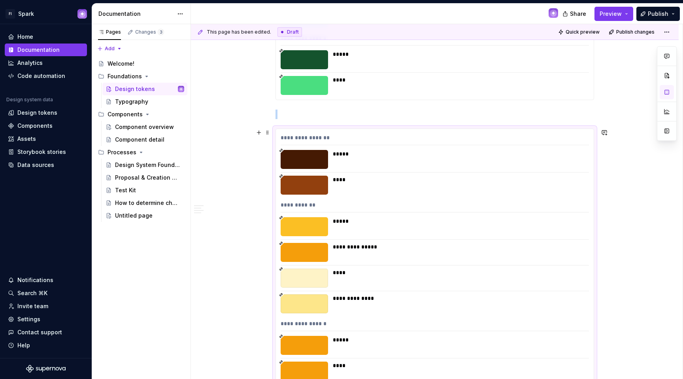
scroll to position [10028, 0]
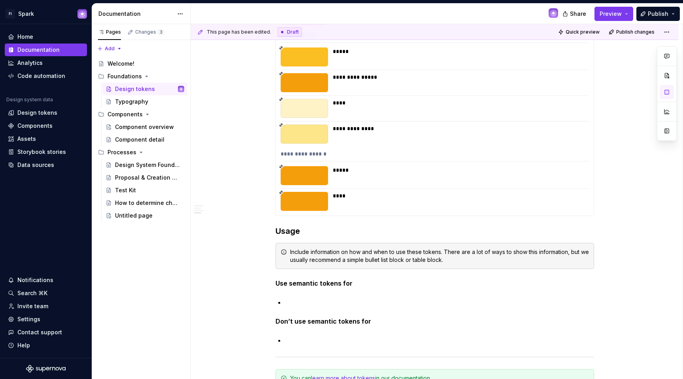
scroll to position [10182, 0]
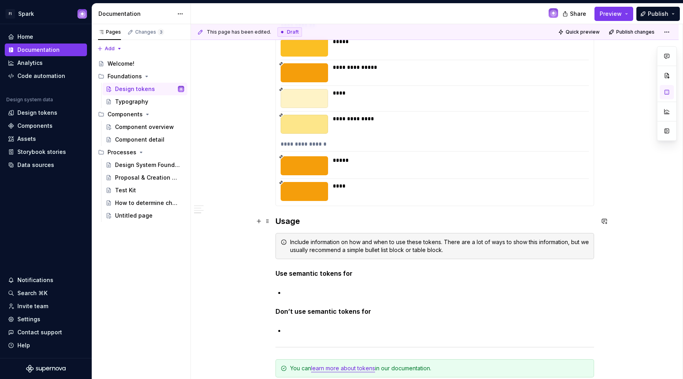
click at [271, 216] on span at bounding box center [267, 220] width 6 height 11
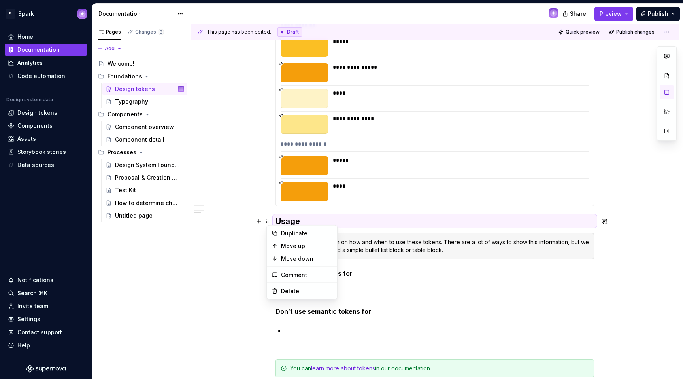
click at [274, 209] on div "**********" at bounding box center [437, 201] width 492 height 355
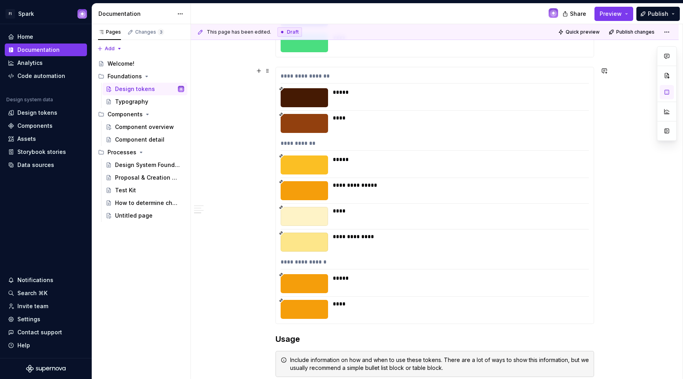
scroll to position [10126, 0]
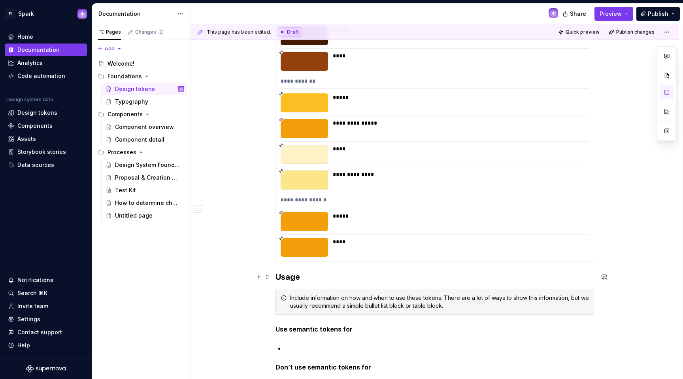
click at [278, 274] on h3 "Usage" at bounding box center [434, 276] width 319 height 11
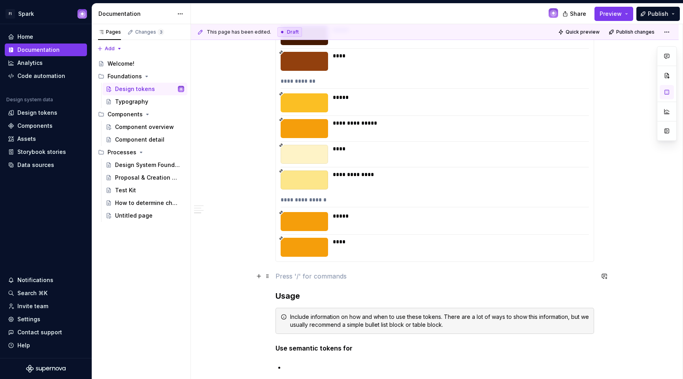
click at [286, 273] on p at bounding box center [434, 275] width 319 height 9
click at [260, 277] on button "button" at bounding box center [258, 275] width 11 height 11
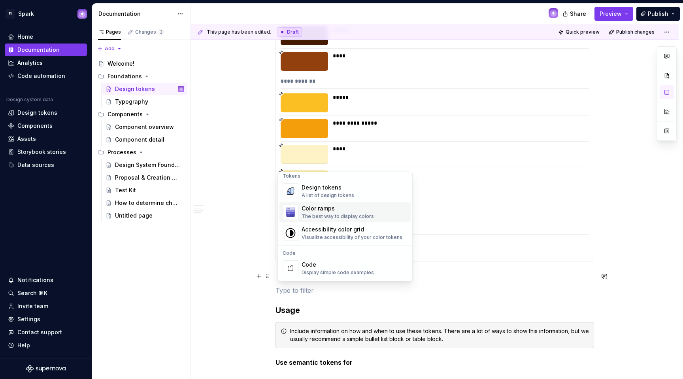
scroll to position [568, 0]
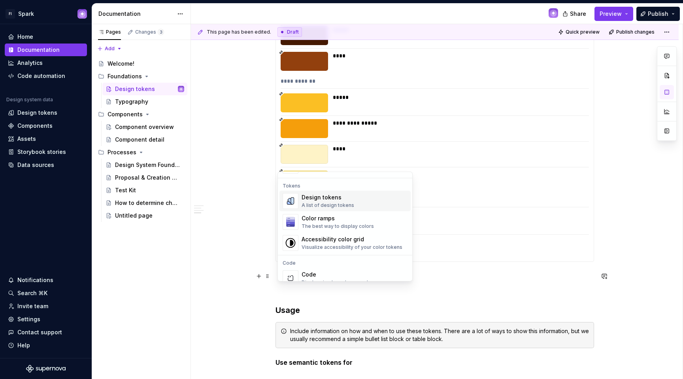
click at [332, 206] on div "A list of design tokens" at bounding box center [328, 205] width 53 height 6
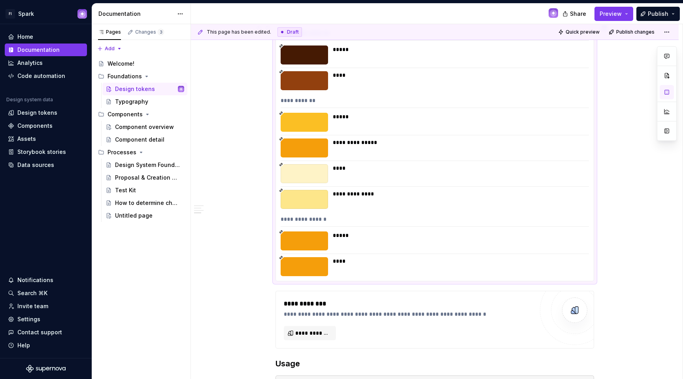
scroll to position [10109, 0]
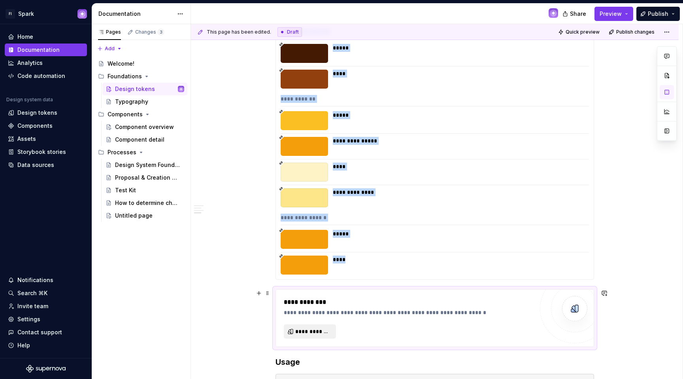
click at [310, 329] on span "**********" at bounding box center [313, 331] width 36 height 8
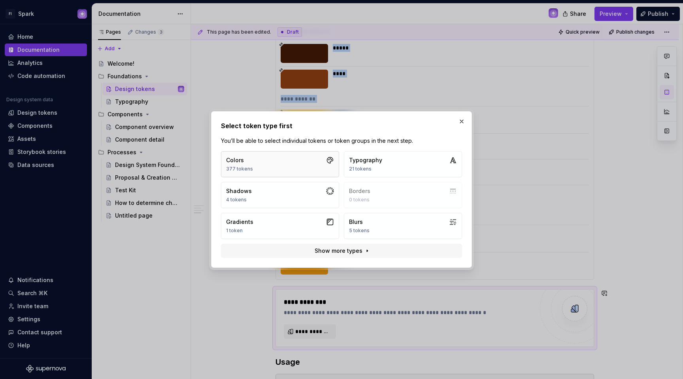
click at [289, 169] on button "Colors 377 tokens" at bounding box center [280, 164] width 118 height 26
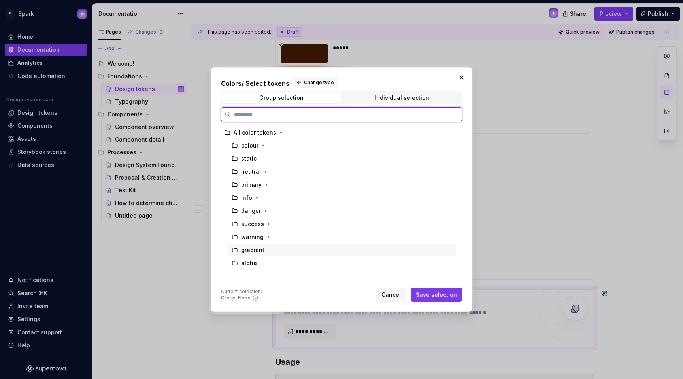
click at [285, 249] on div "gradient" at bounding box center [341, 249] width 227 height 13
click at [432, 291] on span "Save selection" at bounding box center [436, 294] width 41 height 8
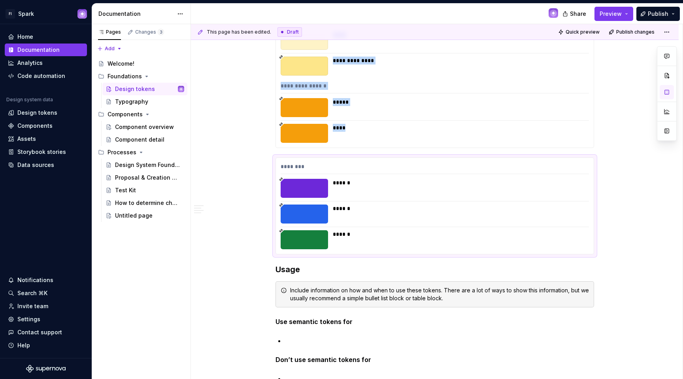
scroll to position [10333, 0]
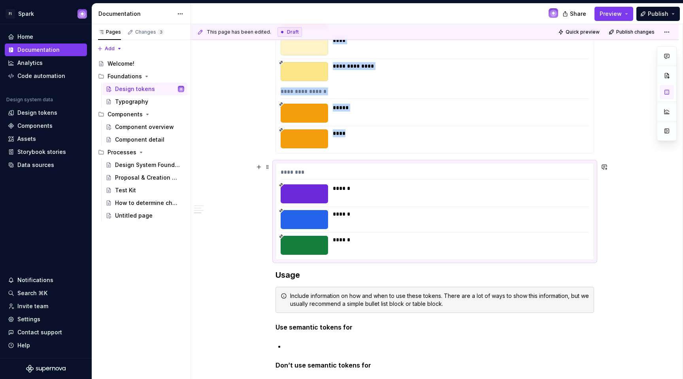
scroll to position [10198, 0]
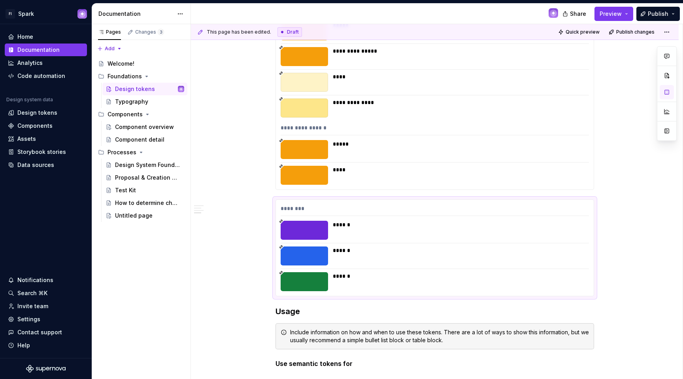
click at [302, 146] on div at bounding box center [304, 149] width 47 height 19
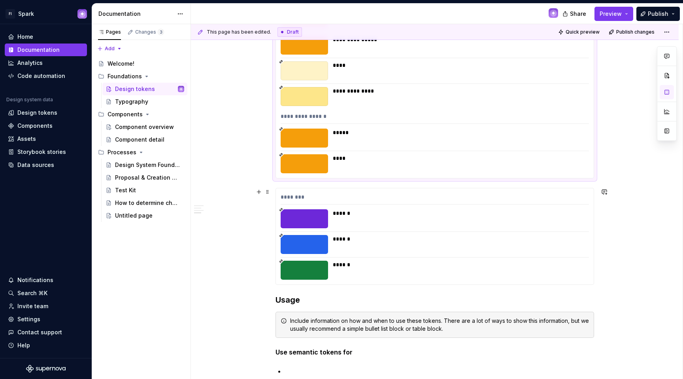
scroll to position [10211, 0]
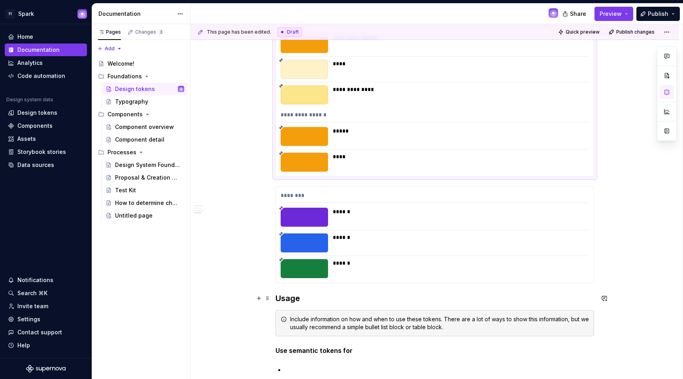
click at [270, 296] on span at bounding box center [267, 297] width 6 height 11
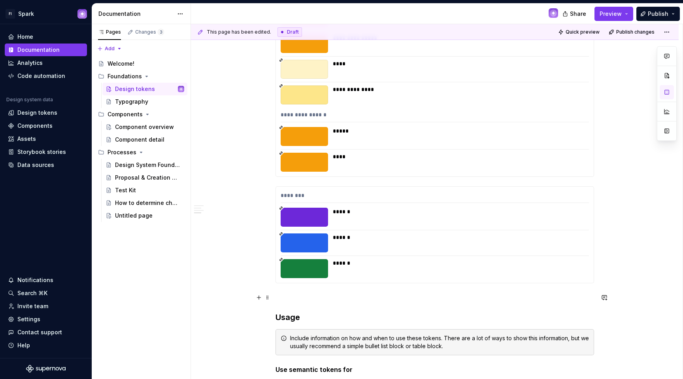
click at [306, 300] on p at bounding box center [434, 296] width 319 height 9
click at [264, 298] on button "button" at bounding box center [258, 297] width 11 height 11
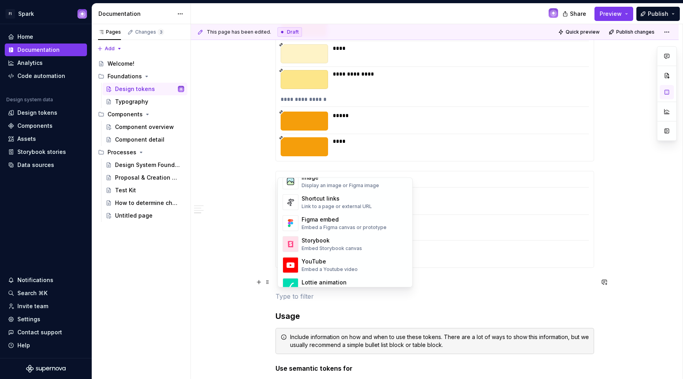
scroll to position [509, 0]
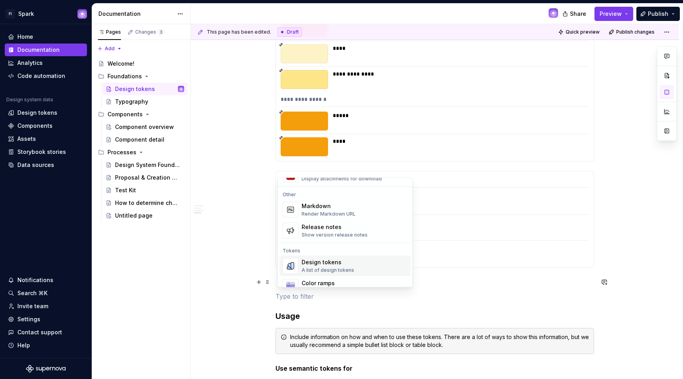
click at [329, 264] on div "Design tokens" at bounding box center [328, 262] width 53 height 8
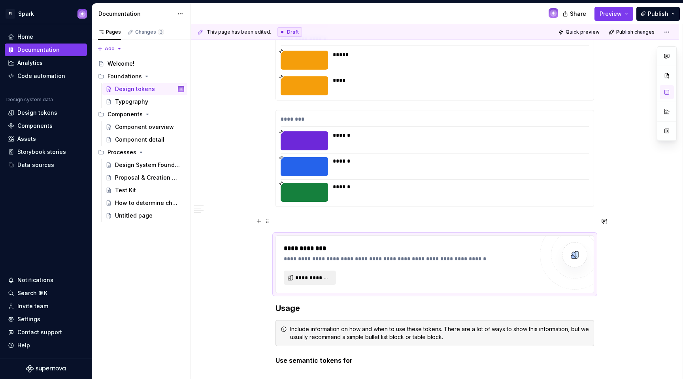
scroll to position [10289, 0]
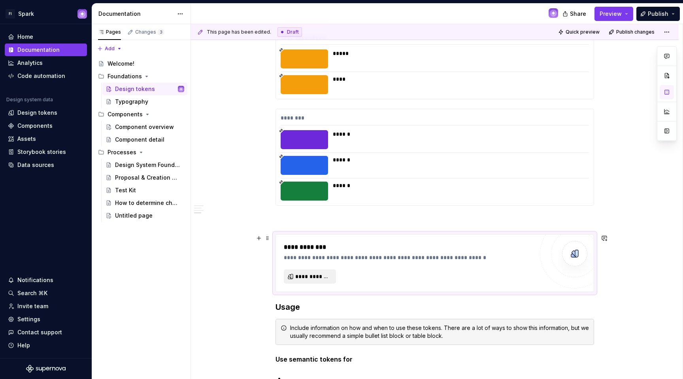
click at [321, 282] on button "**********" at bounding box center [310, 276] width 52 height 14
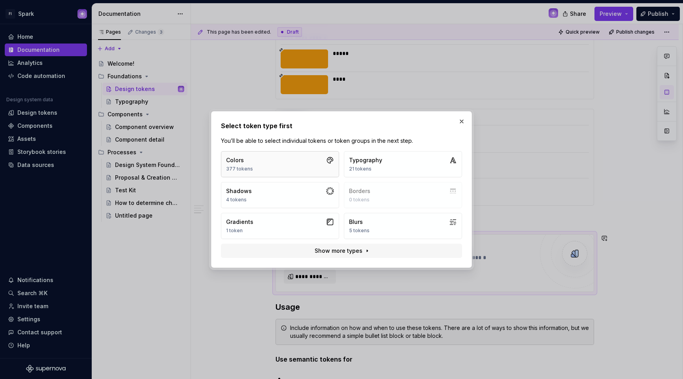
click at [266, 160] on button "Colors 377 tokens" at bounding box center [280, 164] width 118 height 26
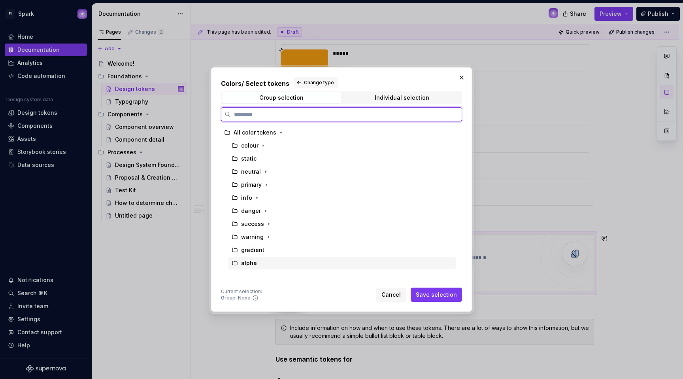
click at [262, 257] on div "alpha" at bounding box center [341, 262] width 227 height 13
click at [436, 292] on span "Save selection" at bounding box center [436, 294] width 41 height 8
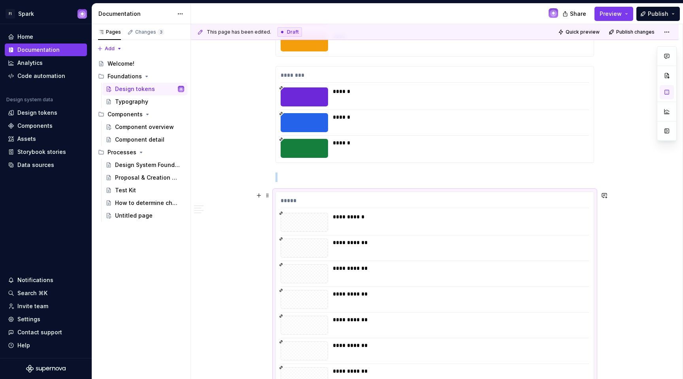
scroll to position [10290, 0]
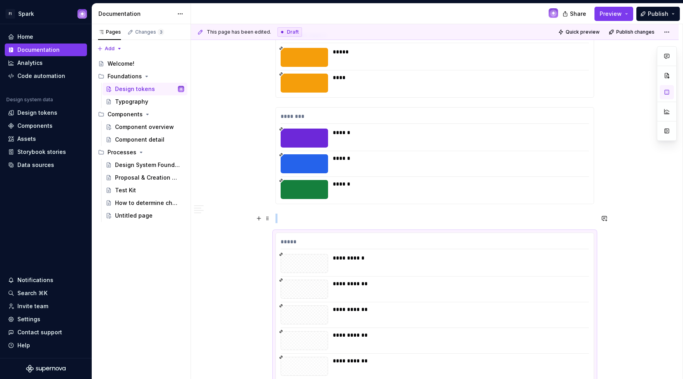
click at [285, 214] on p at bounding box center [434, 217] width 319 height 9
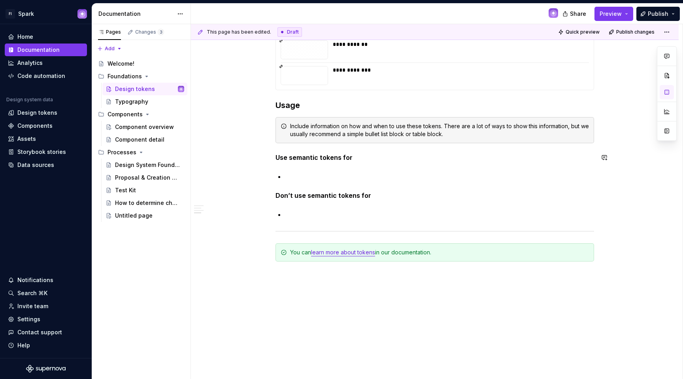
scroll to position [10900, 0]
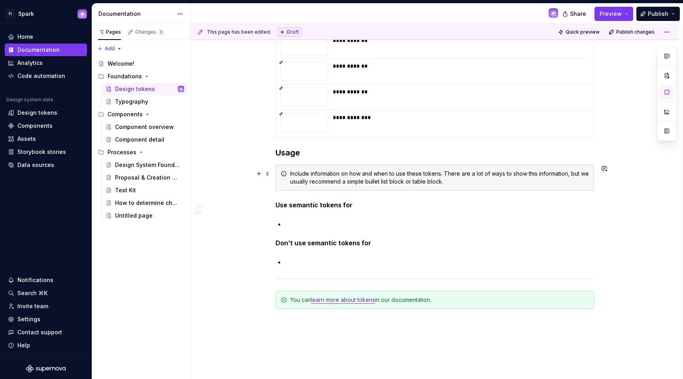
click at [315, 179] on div "Include information on how and when to use these tokens. There are a lot of way…" at bounding box center [439, 178] width 299 height 16
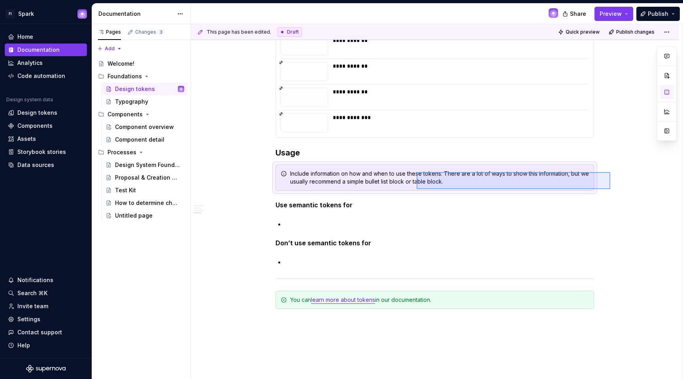
drag, startPoint x: 610, startPoint y: 189, endPoint x: 417, endPoint y: 172, distance: 194.4
click at [417, 172] on div "**********" at bounding box center [437, 201] width 492 height 355
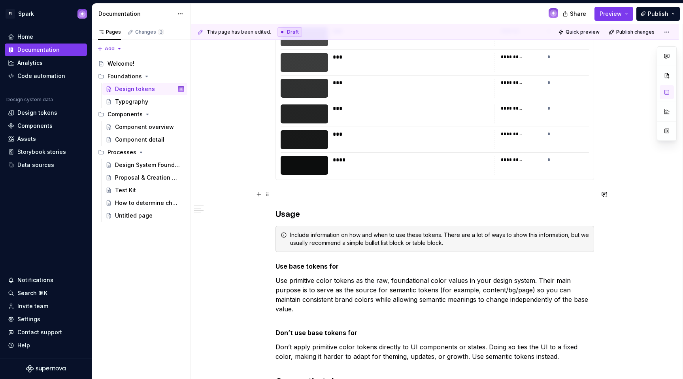
scroll to position [8113, 0]
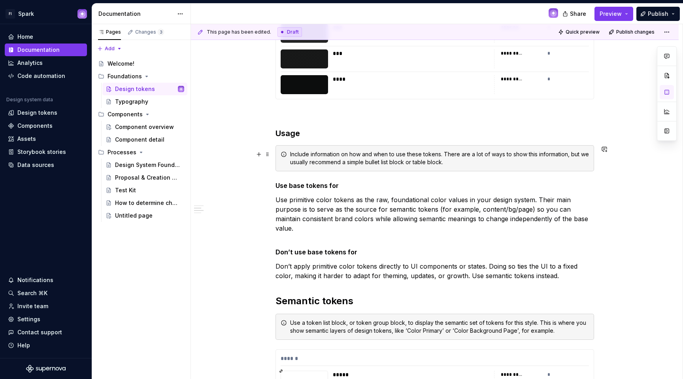
click at [566, 166] on div "Include information on how and when to use these tokens. There are a lot of way…" at bounding box center [434, 158] width 319 height 26
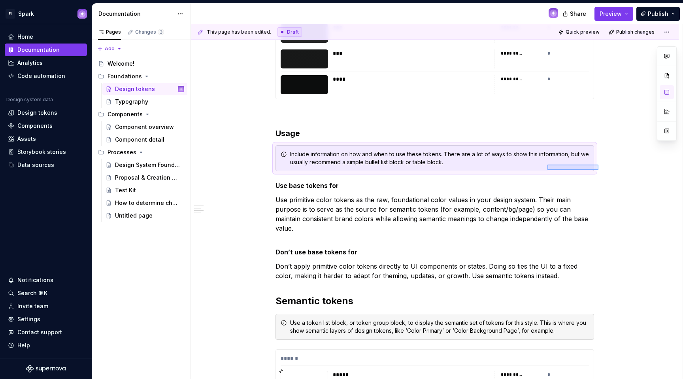
drag, startPoint x: 598, startPoint y: 170, endPoint x: 547, endPoint y: 164, distance: 51.3
click at [547, 164] on div "**********" at bounding box center [437, 201] width 492 height 355
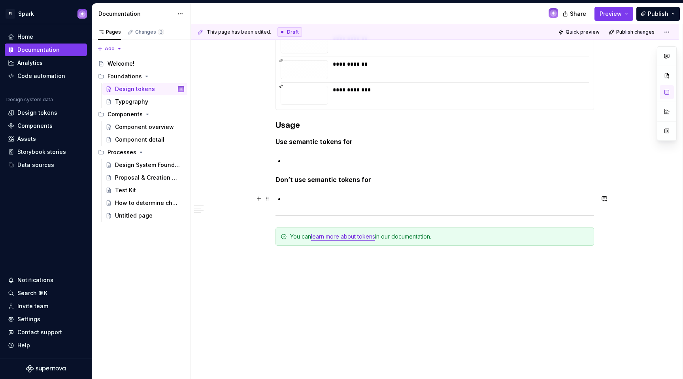
scroll to position [10900, 0]
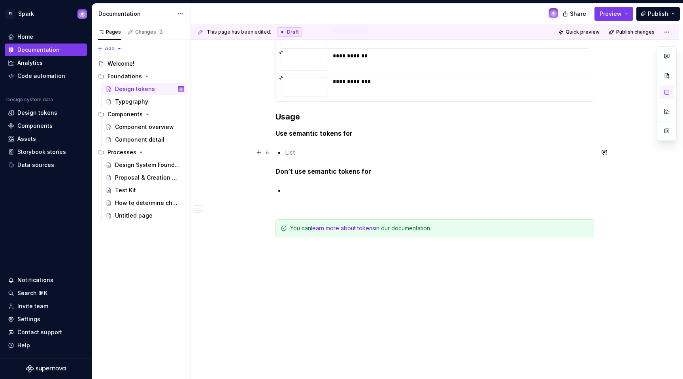
click at [348, 151] on p at bounding box center [439, 151] width 309 height 9
click at [301, 156] on p at bounding box center [439, 151] width 309 height 9
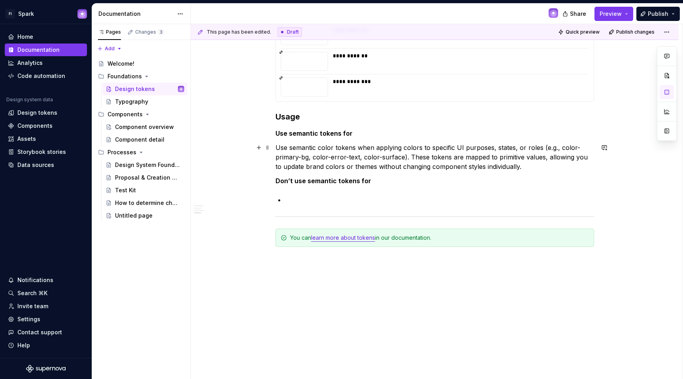
click at [334, 169] on p "Use semantic color tokens when applying colors to specific UI purposes, states,…" at bounding box center [434, 157] width 319 height 28
click at [334, 166] on p "Use semantic color tokens when applying colors to specific UI purposes, states,…" at bounding box center [434, 157] width 319 height 28
click at [332, 166] on p "Use semantic color tokens when applying colors to specific UI purposes, states,…" at bounding box center [434, 157] width 319 height 28
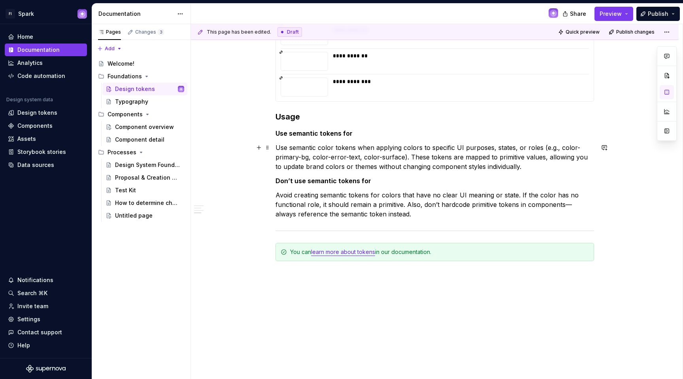
click at [359, 148] on p "Use semantic color tokens when applying colors to specific UI purposes, states,…" at bounding box center [434, 157] width 319 height 28
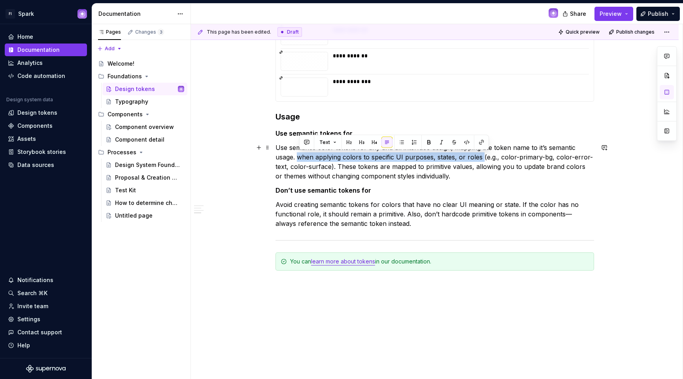
drag, startPoint x: 302, startPoint y: 157, endPoint x: 485, endPoint y: 152, distance: 183.8
click at [481, 159] on p "Use semantic color tokens for any and all interface design, mapping the token n…" at bounding box center [434, 162] width 319 height 38
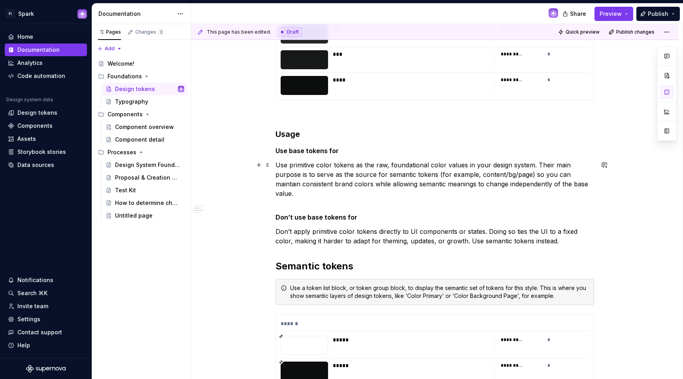
scroll to position [8110, 0]
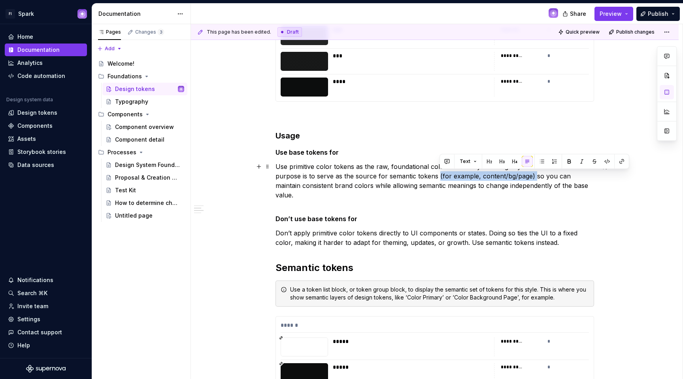
drag, startPoint x: 451, startPoint y: 178, endPoint x: 534, endPoint y: 179, distance: 83.0
click at [534, 179] on p "Use primitive color tokens as the raw, foundational color values in your design…" at bounding box center [434, 185] width 319 height 47
copy p "(for example, content/bg/page)"
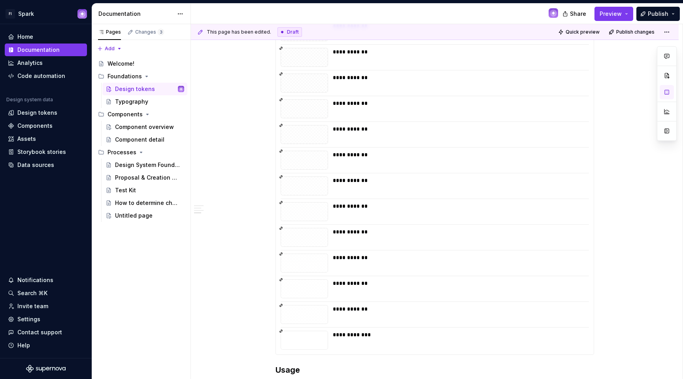
scroll to position [10924, 0]
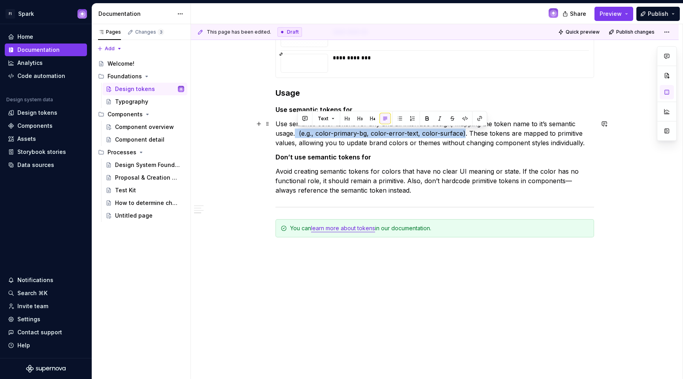
drag, startPoint x: 298, startPoint y: 135, endPoint x: 465, endPoint y: 136, distance: 166.8
click at [465, 136] on p "Use semantic color tokens for any and all interface design, mapping the token n…" at bounding box center [434, 133] width 319 height 28
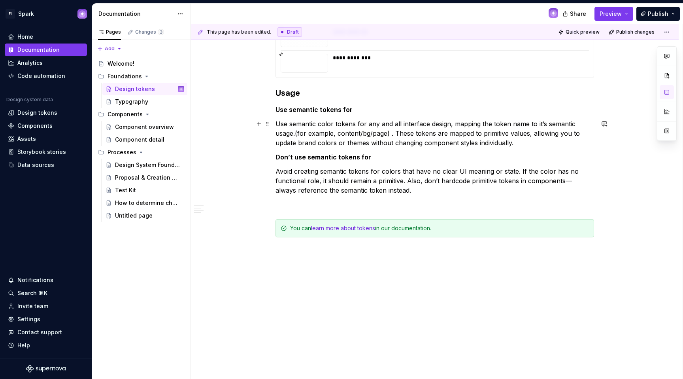
click at [299, 134] on p "Use semantic color tokens for any and all interface design, mapping the token n…" at bounding box center [434, 133] width 319 height 28
click at [390, 134] on p "Use semantic color tokens for any and all interface design, mapping the token n…" at bounding box center [434, 133] width 319 height 28
click at [389, 134] on p "Use semantic color tokens for any and all interface design, mapping the token n…" at bounding box center [434, 133] width 319 height 28
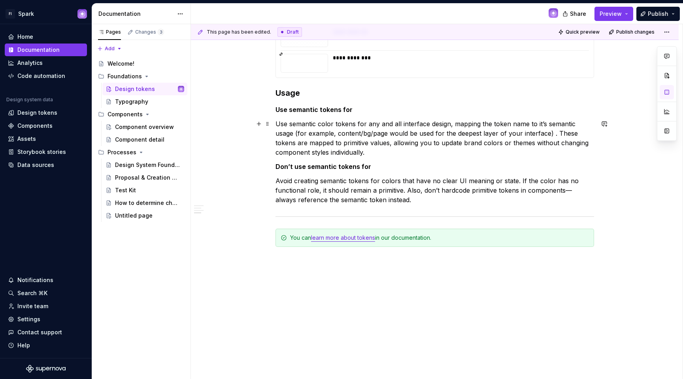
click at [554, 134] on p "Use semantic color tokens for any and all interface design, mapping the token n…" at bounding box center [434, 138] width 319 height 38
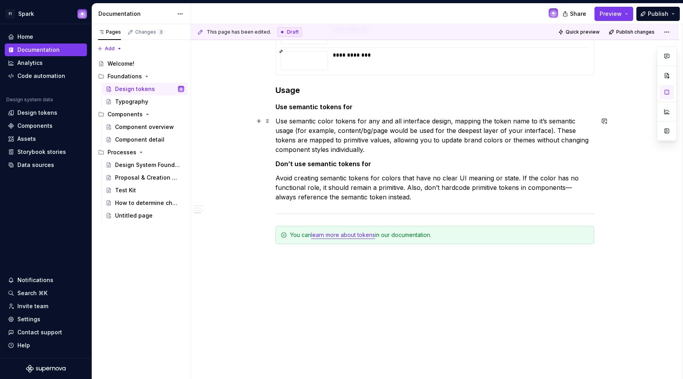
scroll to position [10933, 0]
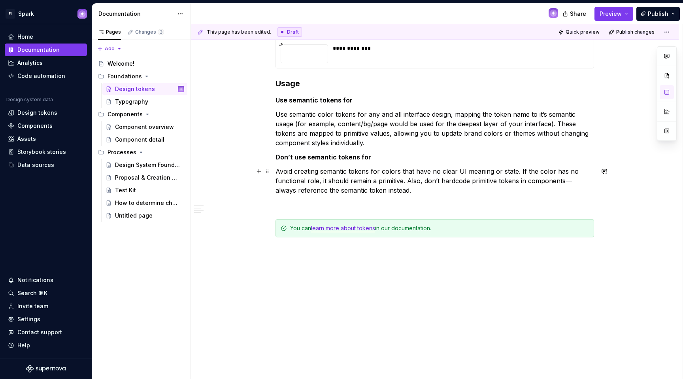
click at [568, 183] on p "Avoid creating semantic tokens for colors that have no clear UI meaning or stat…" at bounding box center [434, 180] width 319 height 28
click at [444, 192] on p "Avoid creating semantic tokens for colors that have no clear UI meaning or stat…" at bounding box center [434, 180] width 319 height 28
click at [136, 178] on div "Proposal & Creation Process v1.0" at bounding box center [137, 178] width 45 height 8
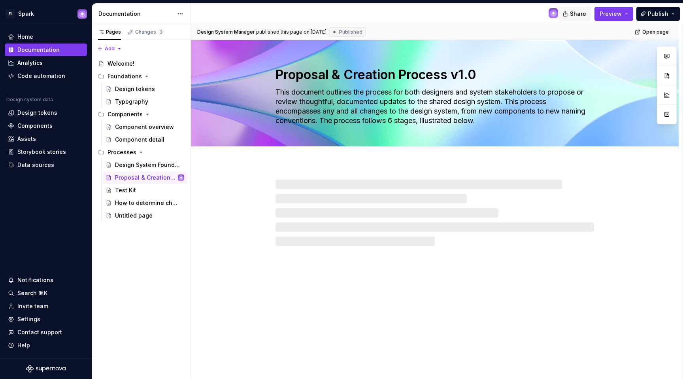
click at [583, 14] on span "Share" at bounding box center [578, 14] width 16 height 8
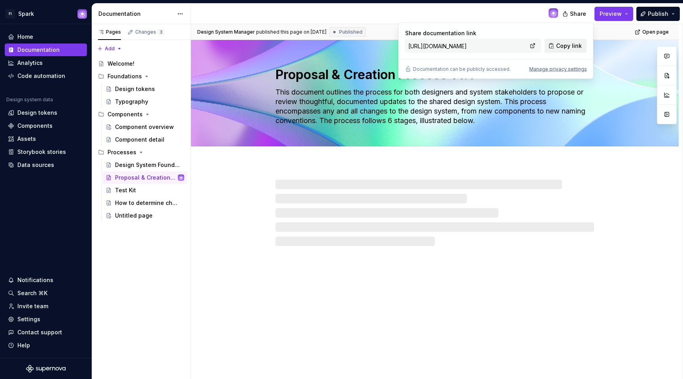
click at [566, 44] on span "Copy link" at bounding box center [569, 46] width 26 height 8
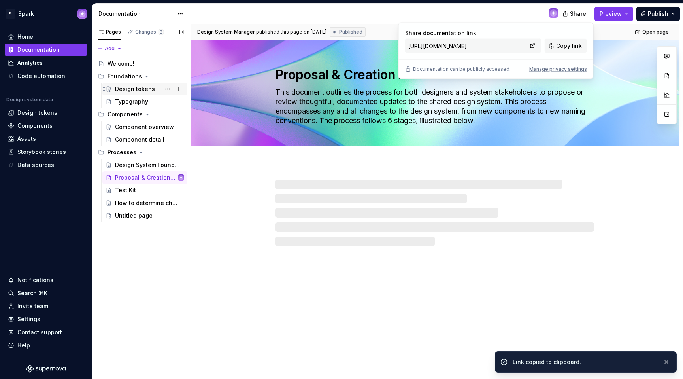
click at [131, 87] on div "Design tokens" at bounding box center [135, 89] width 40 height 8
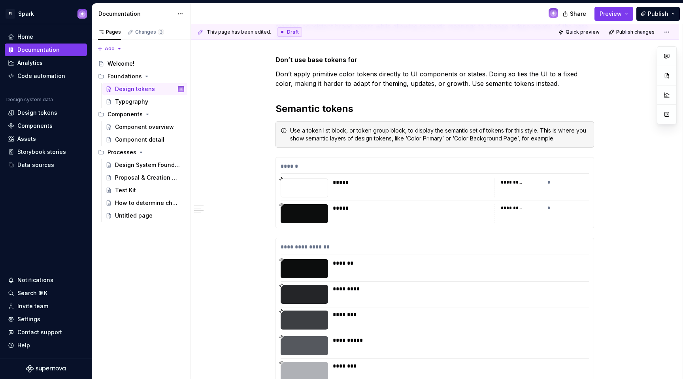
scroll to position [8319, 0]
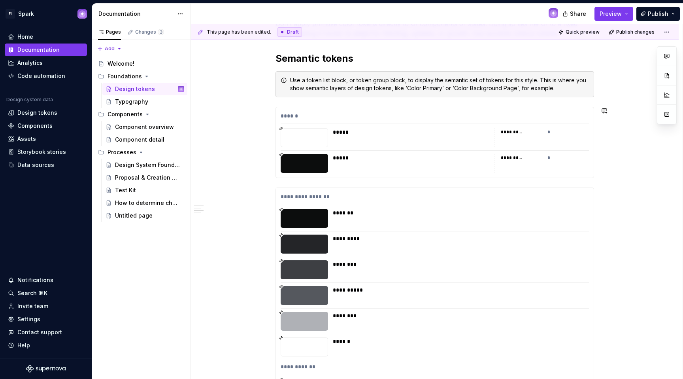
type textarea "*"
click at [567, 87] on div "Use a token list block, or token group block, to display the semantic set of to…" at bounding box center [439, 84] width 299 height 16
click at [588, 76] on div "Use a token list block, or token group block, to display the semantic set of to…" at bounding box center [439, 84] width 299 height 16
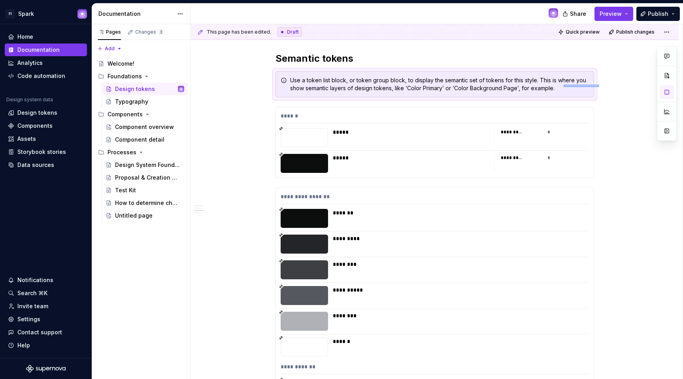
drag, startPoint x: 590, startPoint y: 87, endPoint x: 564, endPoint y: 85, distance: 26.2
click at [564, 85] on div "**********" at bounding box center [437, 201] width 492 height 355
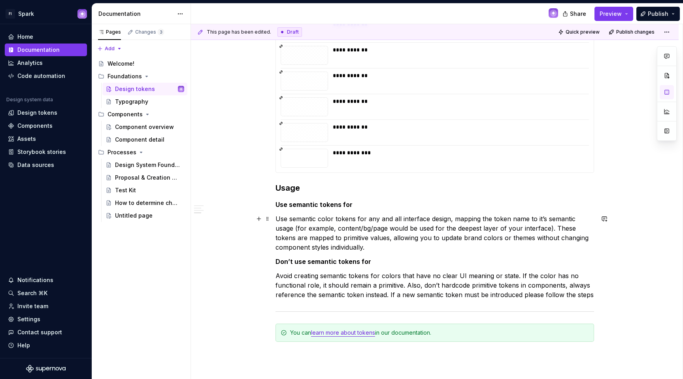
scroll to position [10898, 0]
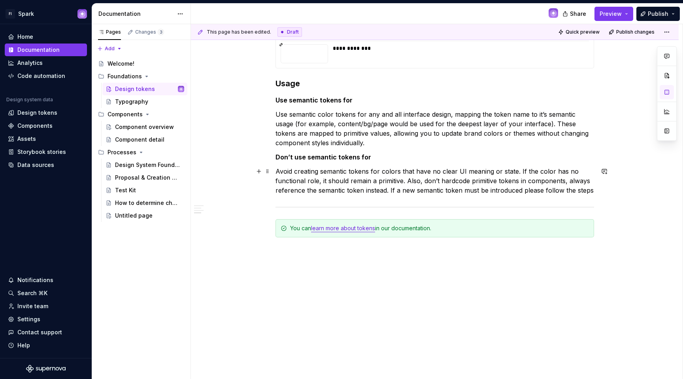
click at [594, 190] on p "Avoid creating semantic tokens for colors that have no clear UI meaning or stat…" at bounding box center [434, 180] width 319 height 28
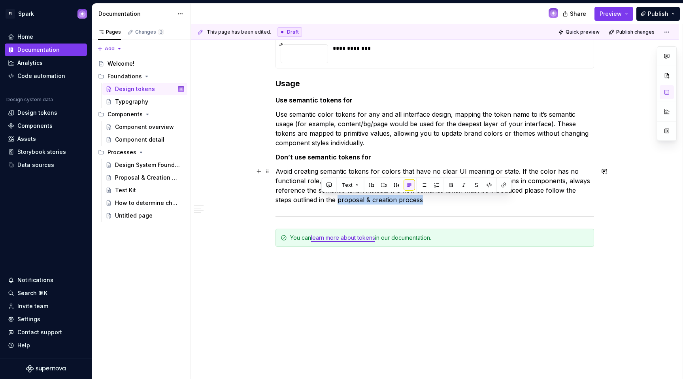
drag, startPoint x: 322, startPoint y: 200, endPoint x: 397, endPoint y: 198, distance: 75.5
click at [405, 200] on p "Avoid creating semantic tokens for colors that have no clear UI meaning or stat…" at bounding box center [434, 185] width 319 height 38
click at [504, 186] on button "button" at bounding box center [503, 184] width 11 height 11
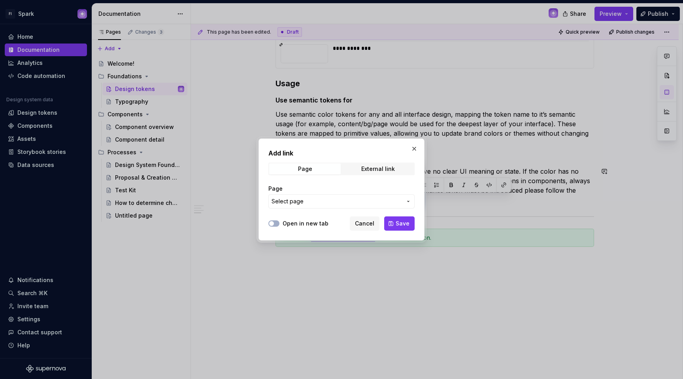
click at [343, 201] on span "Select page" at bounding box center [337, 201] width 130 height 8
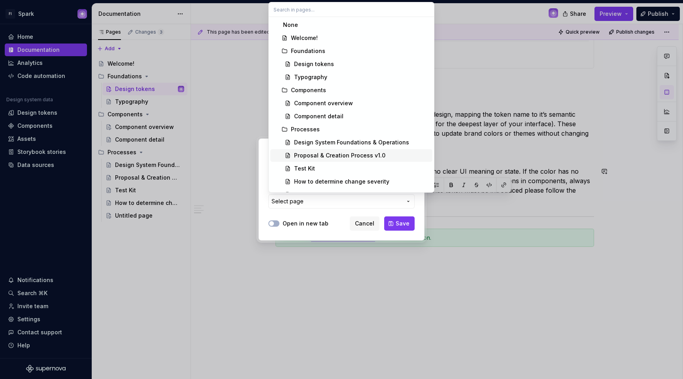
click at [354, 157] on div "Proposal & Creation Process v1.0" at bounding box center [339, 155] width 91 height 8
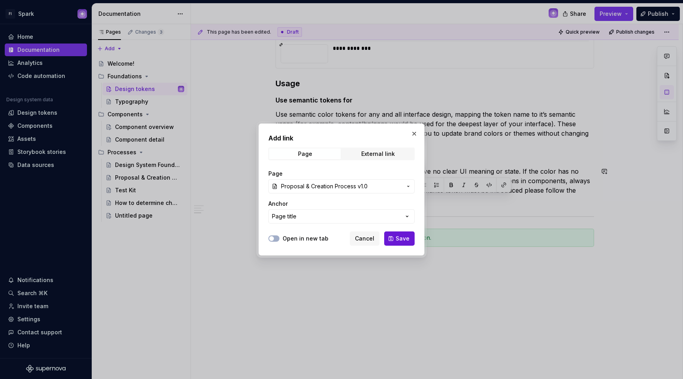
click at [398, 236] on span "Save" at bounding box center [403, 238] width 14 height 8
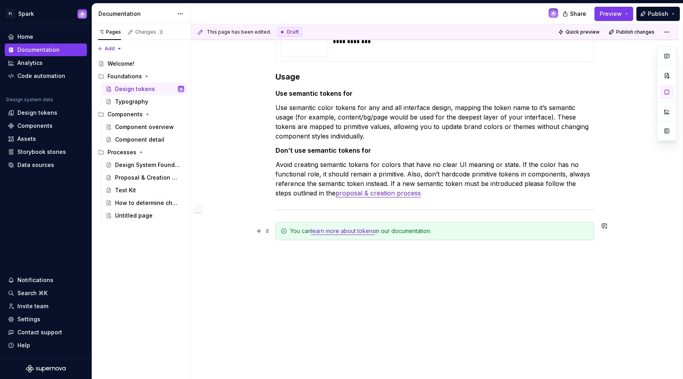
scroll to position [10907, 0]
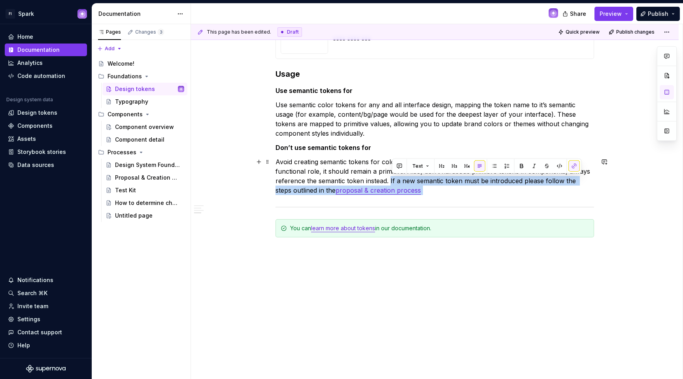
drag, startPoint x: 391, startPoint y: 180, endPoint x: 428, endPoint y: 194, distance: 38.9
click at [428, 194] on p "Avoid creating semantic tokens for colors that have no clear UI meaning or stat…" at bounding box center [434, 176] width 319 height 38
copy p "If a new semantic token must be introduced please follow the steps outlined in …"
click at [449, 189] on p "Avoid creating semantic tokens for colors that have no clear UI meaning or stat…" at bounding box center [434, 176] width 319 height 38
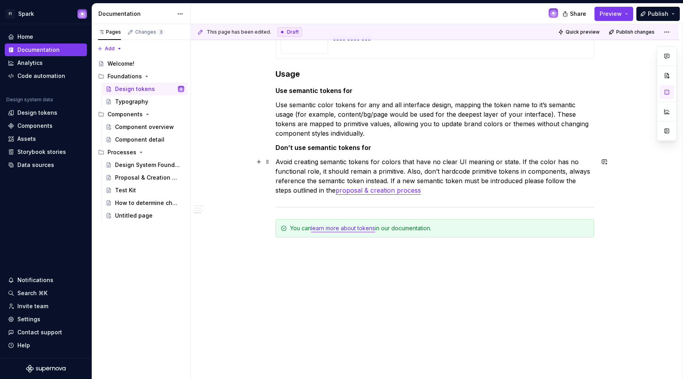
click at [522, 181] on p "Avoid creating semantic tokens for colors that have no clear UI meaning or stat…" at bounding box center [434, 176] width 319 height 38
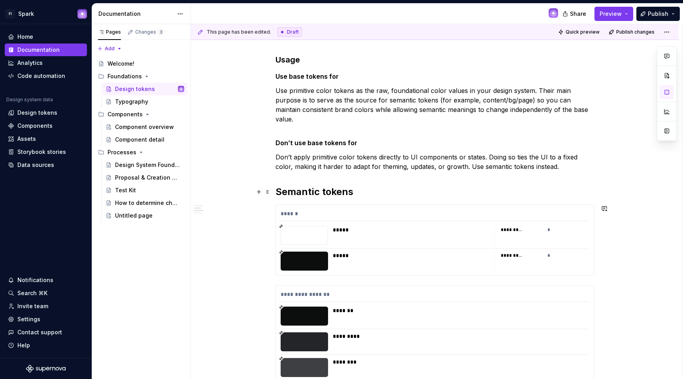
scroll to position [8182, 0]
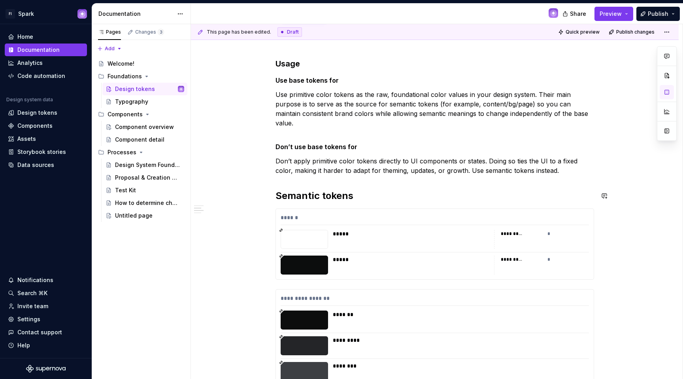
click at [541, 174] on p "Don’t apply primitive color tokens directly to UI components or states. Doing s…" at bounding box center [434, 165] width 319 height 19
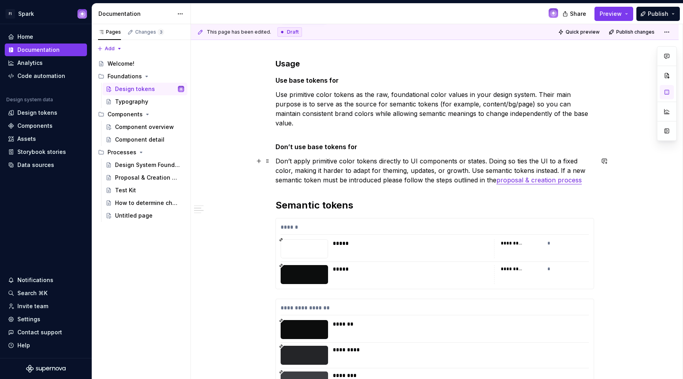
click at [295, 183] on p "Don’t apply primitive color tokens directly to UI components or states. Doing s…" at bounding box center [434, 170] width 319 height 28
drag, startPoint x: 567, startPoint y: 172, endPoint x: 596, endPoint y: 173, distance: 28.5
click at [594, 173] on p "Don’t apply primitive color tokens directly to UI components or states. Doing s…" at bounding box center [434, 170] width 319 height 28
click at [354, 181] on p "Don’t apply primitive color tokens directly to UI components or states. Doing s…" at bounding box center [434, 170] width 319 height 28
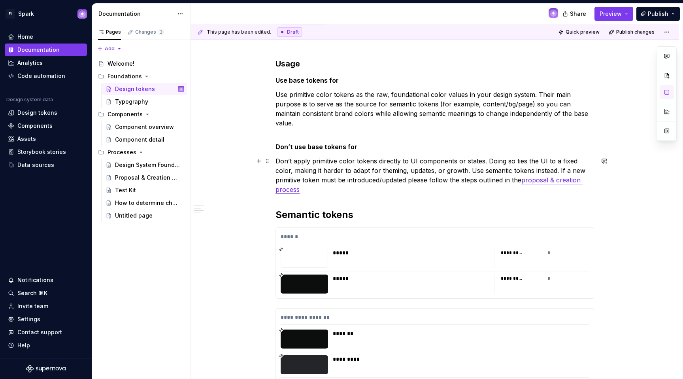
click at [590, 181] on p "Don’t apply primitive color tokens directly to UI components or states. Doing s…" at bounding box center [434, 175] width 319 height 38
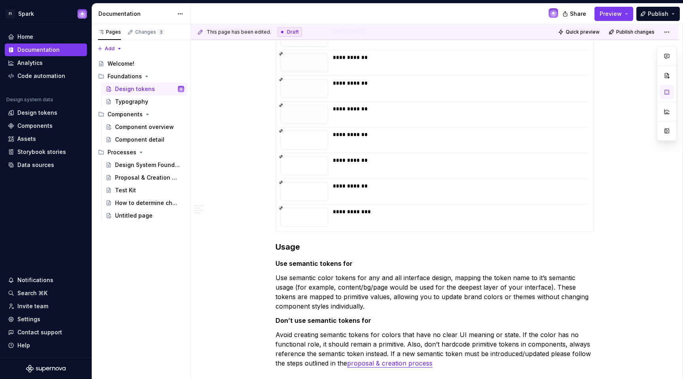
scroll to position [10917, 0]
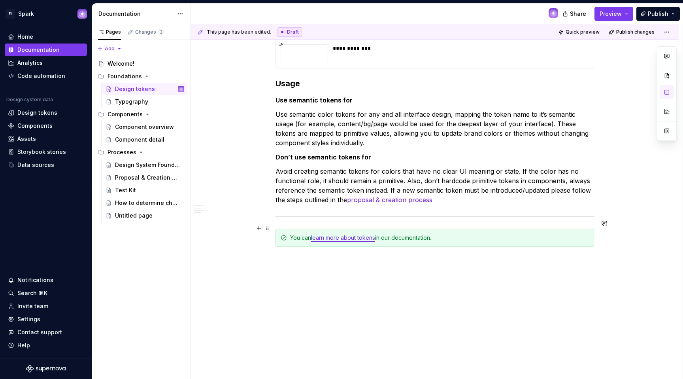
click at [499, 228] on div "You can learn more about tokens in our documentation." at bounding box center [434, 237] width 319 height 18
drag, startPoint x: 349, startPoint y: 228, endPoint x: 354, endPoint y: 229, distance: 4.8
click at [349, 234] on link "learn more about tokens" at bounding box center [343, 237] width 64 height 7
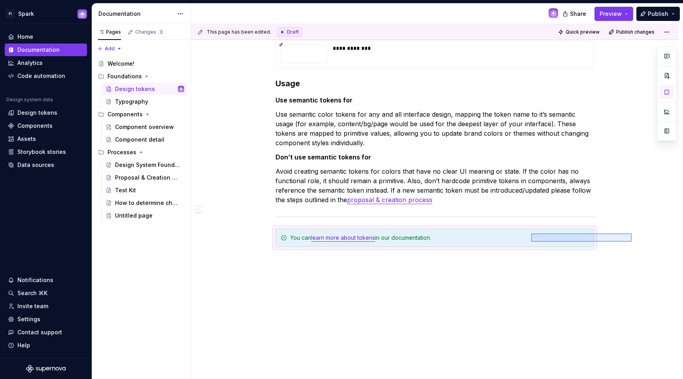
drag, startPoint x: 575, startPoint y: 236, endPoint x: 507, endPoint y: 227, distance: 68.5
click at [506, 228] on div "**********" at bounding box center [437, 201] width 492 height 355
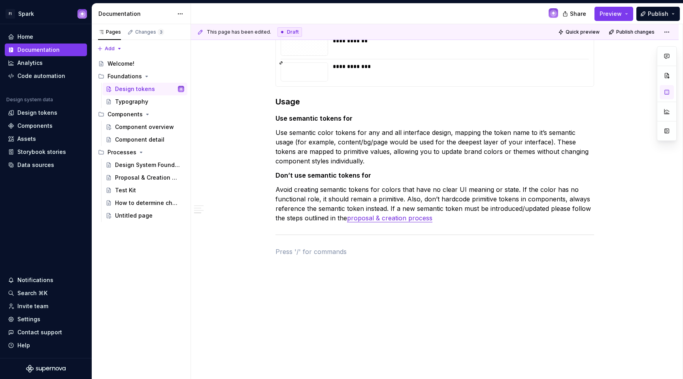
scroll to position [10889, 0]
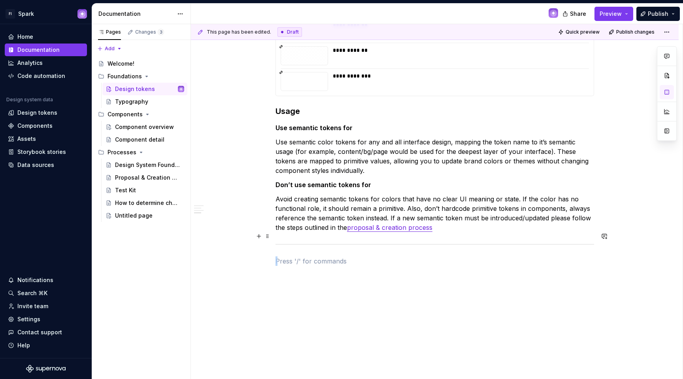
drag, startPoint x: 406, startPoint y: 252, endPoint x: 356, endPoint y: 234, distance: 53.6
click at [356, 244] on hr at bounding box center [434, 244] width 319 height 0
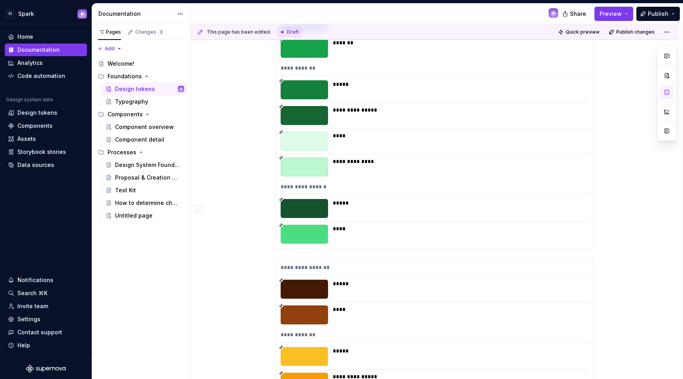
scroll to position [9543, 0]
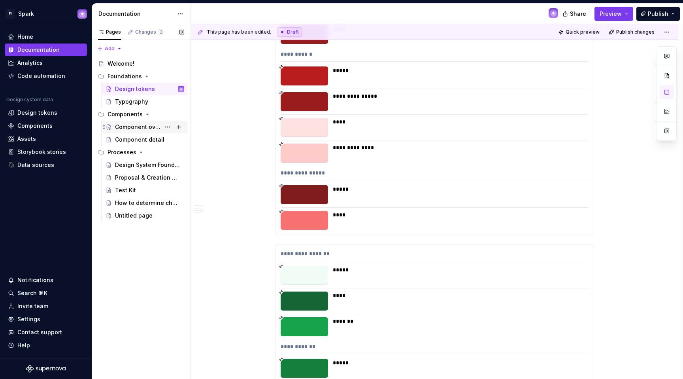
click at [147, 126] on div "Component overview" at bounding box center [137, 127] width 45 height 8
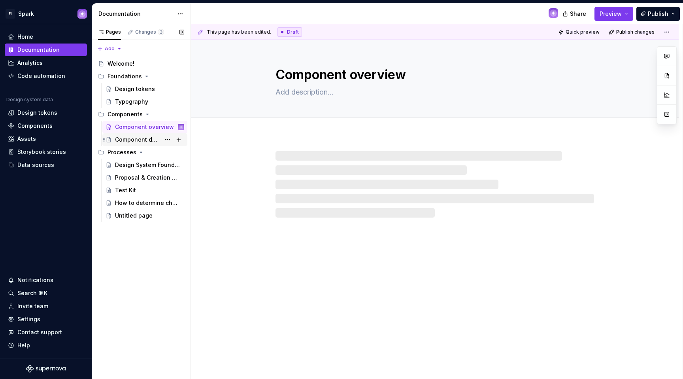
click at [137, 140] on div "Component detail" at bounding box center [137, 140] width 45 height 8
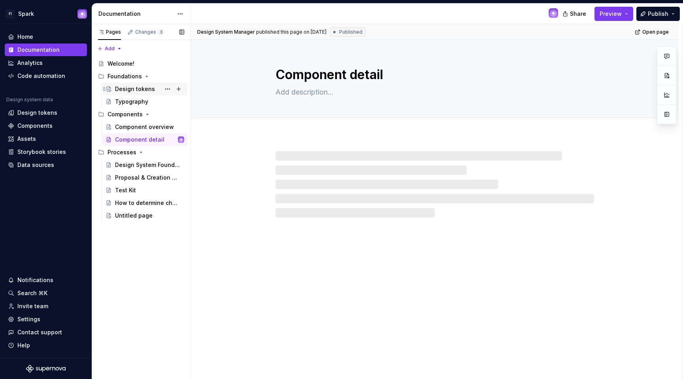
click at [137, 91] on div "Design tokens" at bounding box center [135, 89] width 40 height 8
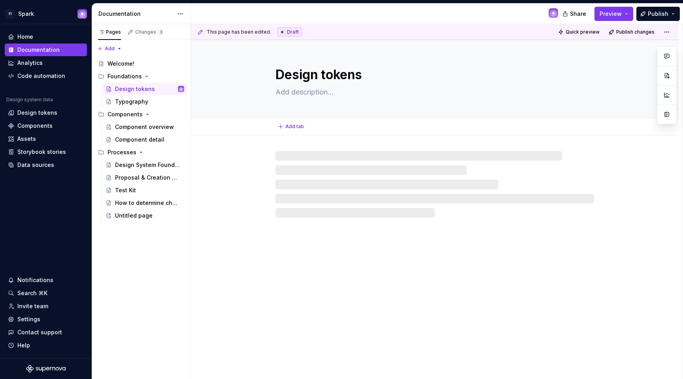
click at [322, 89] on textarea at bounding box center [433, 92] width 319 height 13
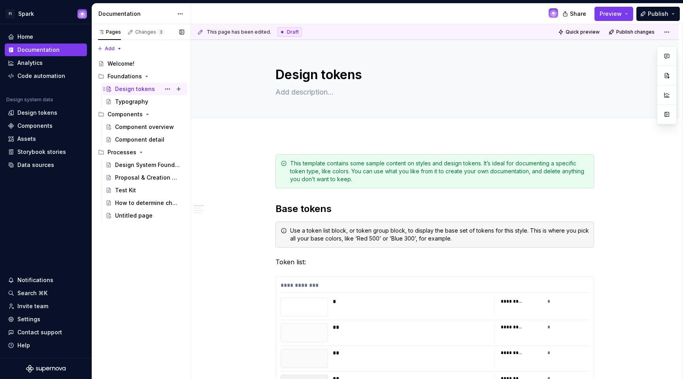
click at [144, 88] on div "Design tokens" at bounding box center [135, 89] width 40 height 8
drag, startPoint x: 317, startPoint y: 80, endPoint x: 342, endPoint y: 79, distance: 25.3
click at [317, 80] on textarea "Design tokens" at bounding box center [433, 74] width 319 height 19
drag, startPoint x: 369, startPoint y: 77, endPoint x: 189, endPoint y: 65, distance: 180.2
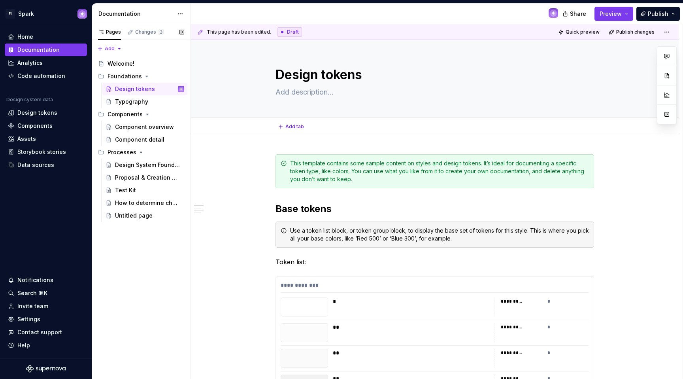
click at [189, 65] on div "Pages Changes 3 Add Accessibility guide for tree Page tree. Navigate the tree w…" at bounding box center [387, 201] width 591 height 355
type textarea "*"
type textarea "C"
type textarea "*"
type textarea "Co"
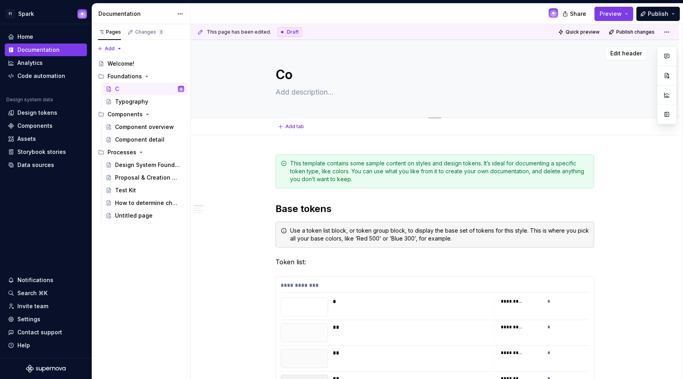
type textarea "*"
type textarea "Col"
type textarea "*"
type textarea "Colo"
type textarea "*"
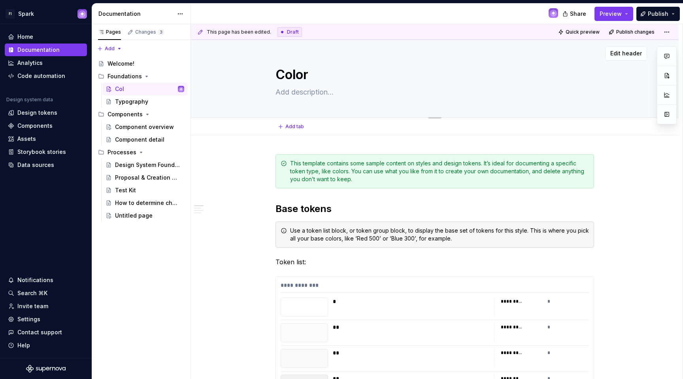
type textarea "Color"
type textarea "*"
type textarea "Color t"
type textarea "*"
type textarea "Color to"
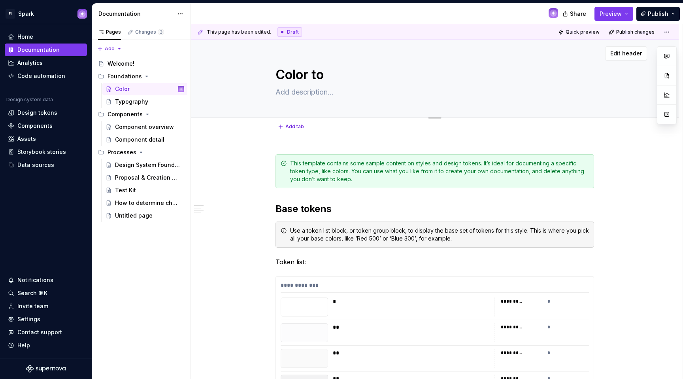
type textarea "*"
type textarea "Color toe"
type textarea "*"
type textarea "Color toek"
type textarea "*"
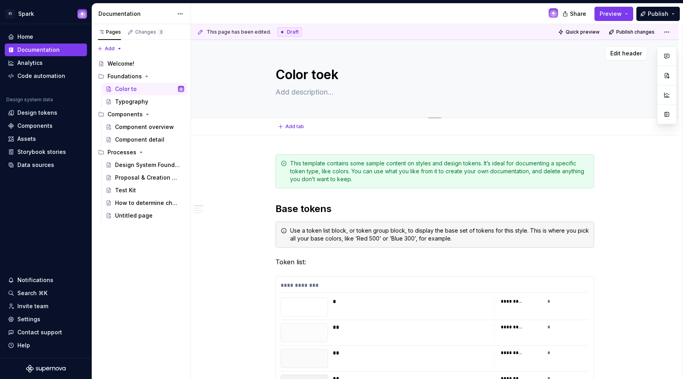
type textarea "Color toeks"
type textarea "*"
type textarea "Color toek"
type textarea "*"
type textarea "Color toe"
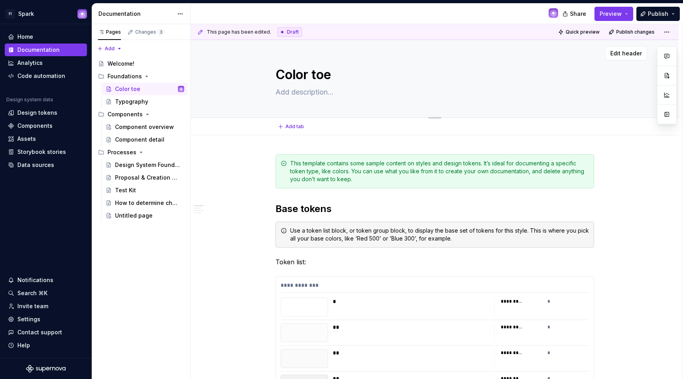
type textarea "*"
type textarea "Color to"
type textarea "*"
type textarea "Color tok"
type textarea "*"
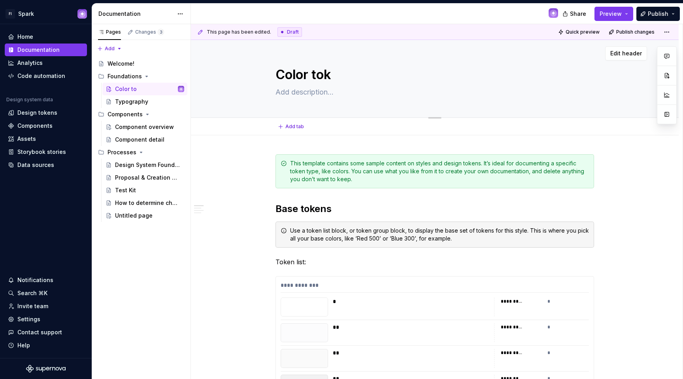
type textarea "Color toke"
type textarea "*"
type textarea "Color token"
type textarea "*"
type textarea "Color tokens"
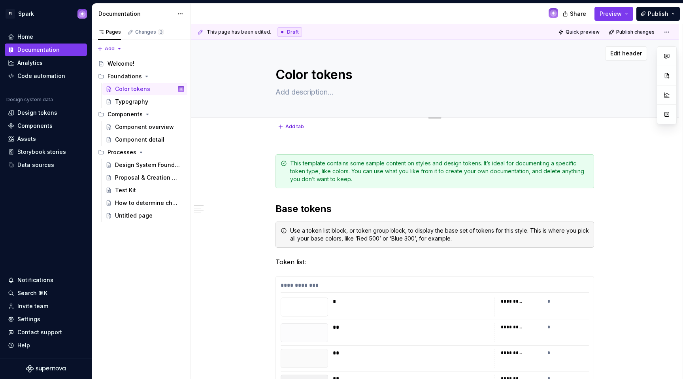
type textarea "*"
drag, startPoint x: 354, startPoint y: 76, endPoint x: 314, endPoint y: 78, distance: 40.0
click at [308, 81] on textarea "Color tokens" at bounding box center [433, 74] width 319 height 19
type textarea "Color"
type textarea "*"
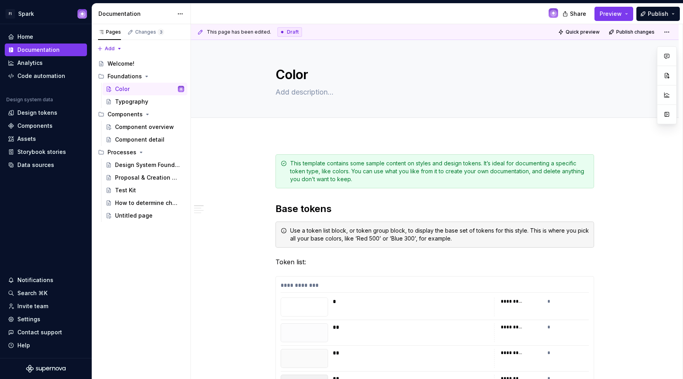
type textarea "Color"
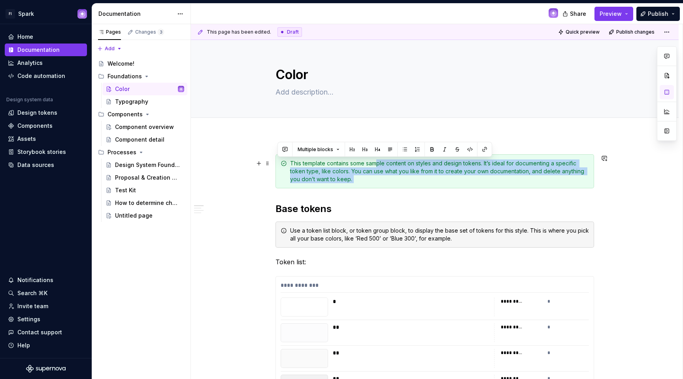
drag, startPoint x: 474, startPoint y: 184, endPoint x: 380, endPoint y: 162, distance: 96.5
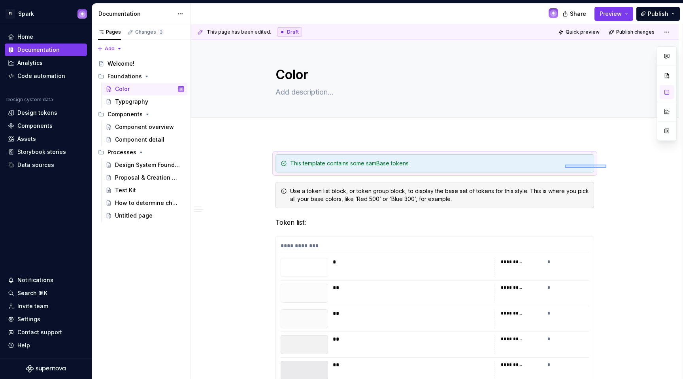
click at [564, 164] on div "**********" at bounding box center [437, 201] width 492 height 355
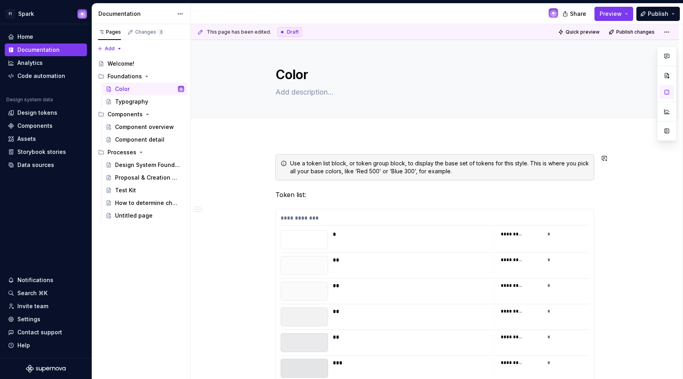
click at [275, 147] on div "**********" at bounding box center [437, 201] width 492 height 355
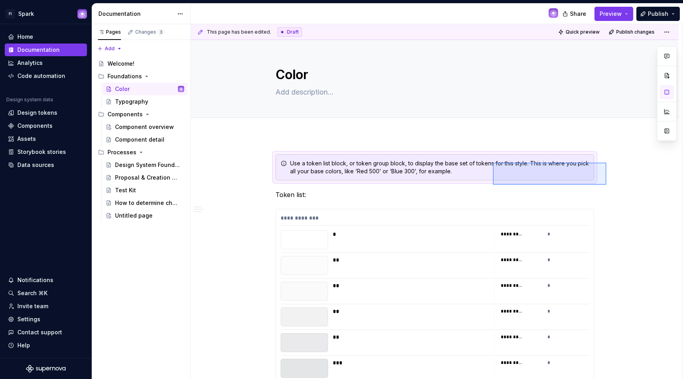
drag, startPoint x: 564, startPoint y: 175, endPoint x: 490, endPoint y: 161, distance: 75.3
click at [488, 162] on div "**********" at bounding box center [437, 201] width 492 height 355
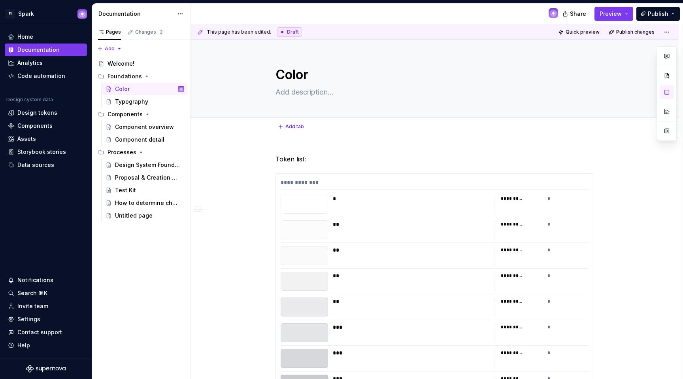
click at [275, 134] on div "Add tab" at bounding box center [435, 126] width 488 height 17
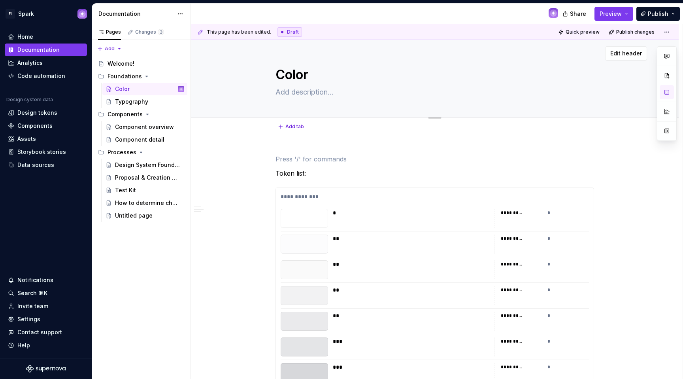
click at [306, 95] on textarea at bounding box center [433, 92] width 319 height 13
paste textarea "Color tokens are named references for storing and applying color in a design sy…"
type textarea "*"
type textarea "Color tokens are named references for storing and applying color in a design sy…"
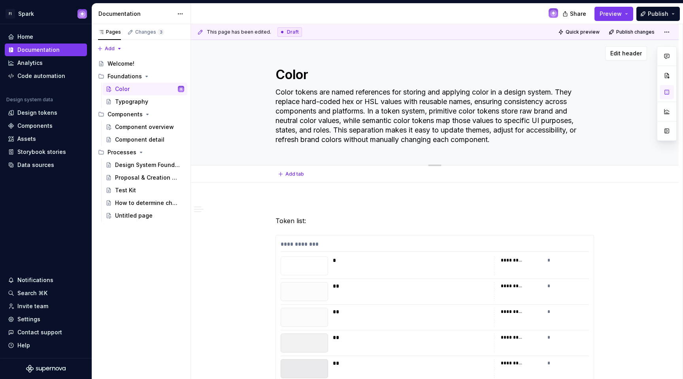
drag, startPoint x: 370, startPoint y: 111, endPoint x: 444, endPoint y: 105, distance: 74.1
click at [438, 113] on textarea "Color tokens are named references for storing and applying color in a design sy…" at bounding box center [433, 116] width 319 height 60
type textarea "*"
type textarea "Color tokens are named references for storing and applying color in a design sy…"
type textarea "*"
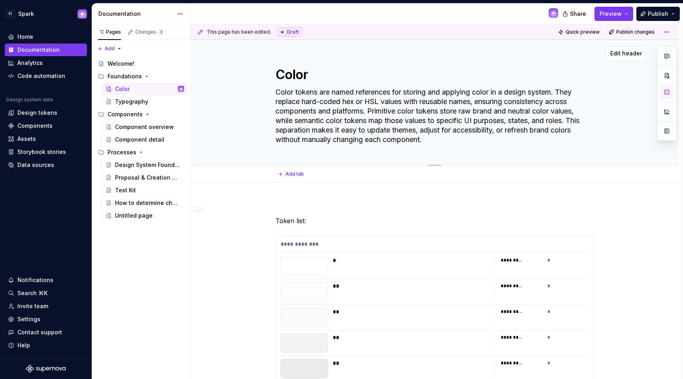
click at [585, 113] on textarea "Color tokens are named references for storing and applying color in a design sy…" at bounding box center [433, 116] width 319 height 60
type textarea "Color tokens are named references for storing and applying color in a design sy…"
type textarea "*"
type textarea "Color tokens are named references for storing and applying color in a design sy…"
type textarea "*"
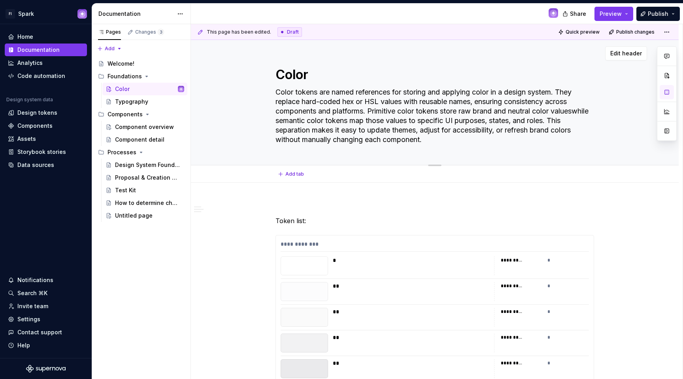
type textarea "Color tokens are named references for storing and applying color in a design sy…"
type textarea "*"
type textarea "Color tokens are named references for storing and applying color in a design sy…"
drag, startPoint x: 297, startPoint y: 122, endPoint x: 279, endPoint y: 123, distance: 18.6
click at [279, 123] on textarea "Color tokens are named references for storing and applying color in a design sy…" at bounding box center [433, 116] width 319 height 60
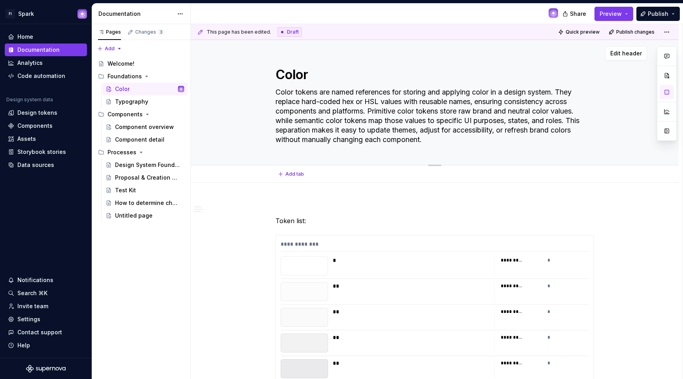
type textarea "*"
type textarea "Color tokens are named references for storing and applying color in a design sy…"
drag, startPoint x: 492, startPoint y: 123, endPoint x: 511, endPoint y: 137, distance: 23.6
click at [511, 137] on textarea "Color tokens are named references for storing and applying color in a design sy…" at bounding box center [433, 116] width 319 height 60
type textarea "*"
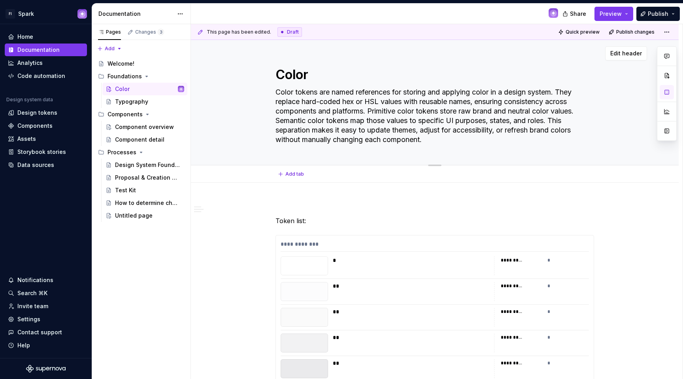
type textarea "Color tokens are named references for storing and applying color in a design sy…"
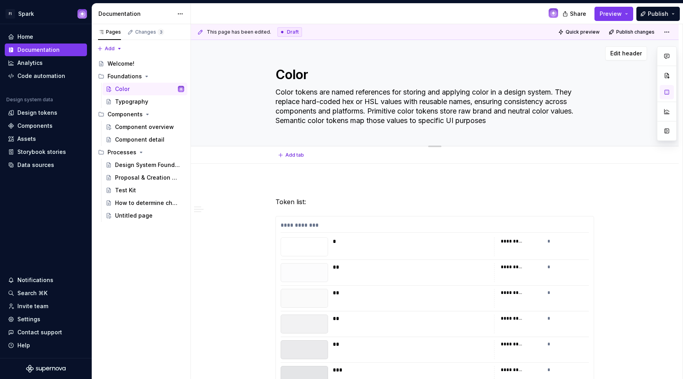
type textarea "*"
type textarea "Color tokens are named references for storing and applying color in a design sy…"
type textarea "*"
type textarea "Color tokens are named references for storing and applying color in a design sy…"
type textarea "*"
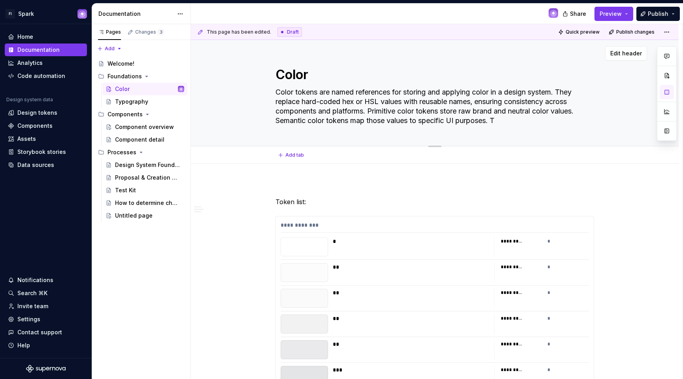
type textarea "Color tokens are named references for storing and applying color in a design sy…"
type textarea "*"
type textarea "Color tokens are named references for storing and applying color in a design sy…"
type textarea "*"
type textarea "Color tokens are named references for storing and applying color in a design sy…"
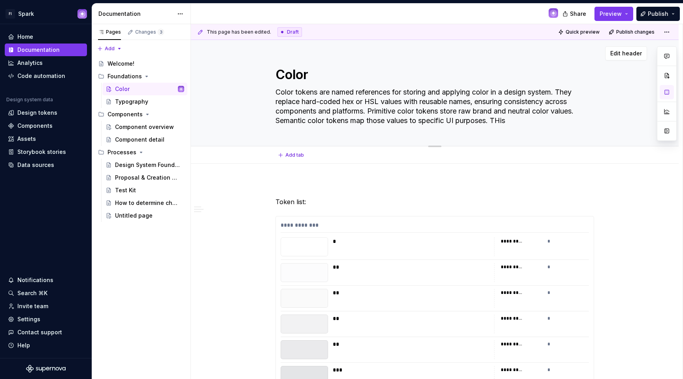
type textarea "*"
type textarea "Color tokens are named references for storing and applying color in a design sy…"
type textarea "*"
type textarea "Color tokens are named references for storing and applying color in a design sy…"
type textarea "*"
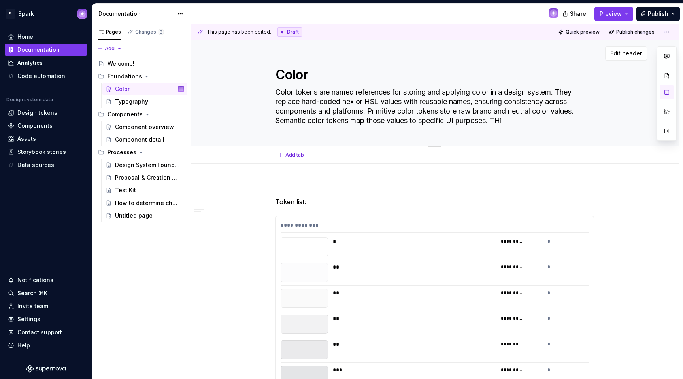
type textarea "Color tokens are named references for storing and applying color in a design sy…"
type textarea "*"
type textarea "Color tokens are named references for storing and applying color in a design sy…"
type textarea "*"
type textarea "Color tokens are named references for storing and applying color in a design sy…"
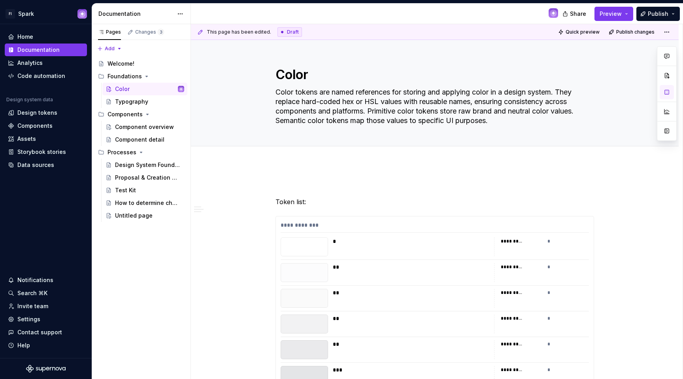
type textarea "*"
type textarea "Color tokens are named references for storing and applying color in a design sy…"
drag, startPoint x: 310, startPoint y: 203, endPoint x: 274, endPoint y: 202, distance: 36.4
drag, startPoint x: 317, startPoint y: 201, endPoint x: 323, endPoint y: 195, distance: 8.4
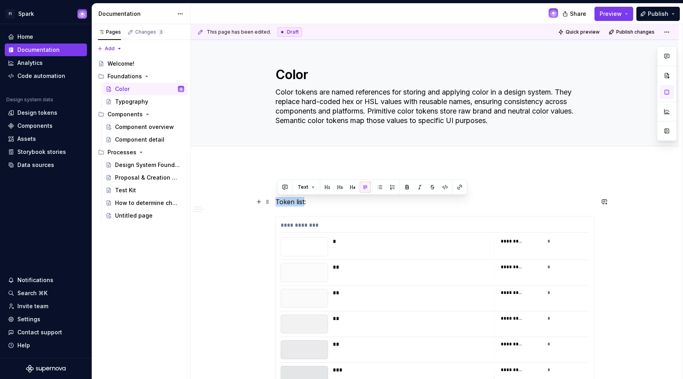
type textarea "*"
click at [327, 188] on button "button" at bounding box center [327, 186] width 11 height 11
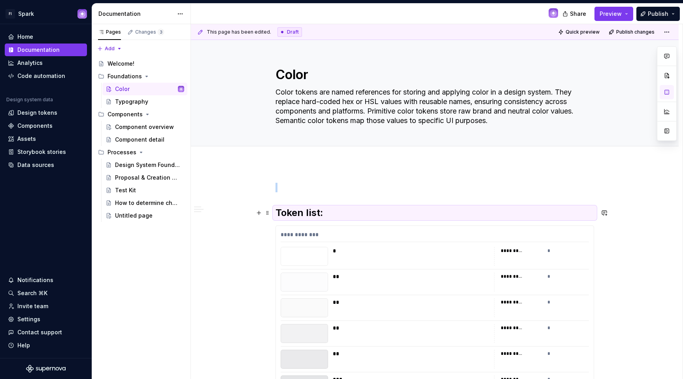
click at [333, 211] on h2 "Token list:" at bounding box center [434, 212] width 319 height 13
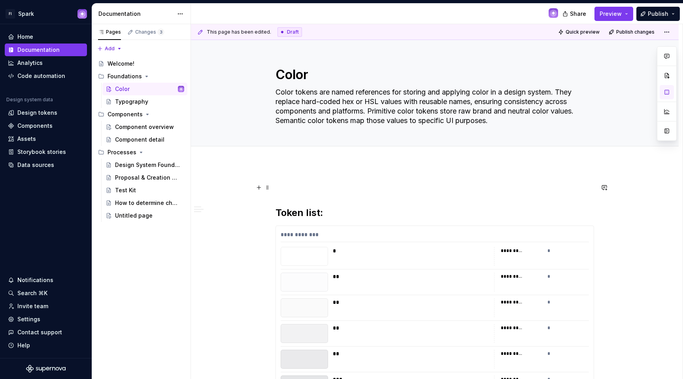
click at [324, 180] on div "**********" at bounding box center [437, 201] width 492 height 355
drag, startPoint x: 296, startPoint y: 214, endPoint x: 275, endPoint y: 213, distance: 20.6
click at [277, 209] on div "**********" at bounding box center [437, 201] width 492 height 355
click at [281, 212] on h2 "Primitive tokens:" at bounding box center [434, 212] width 319 height 13
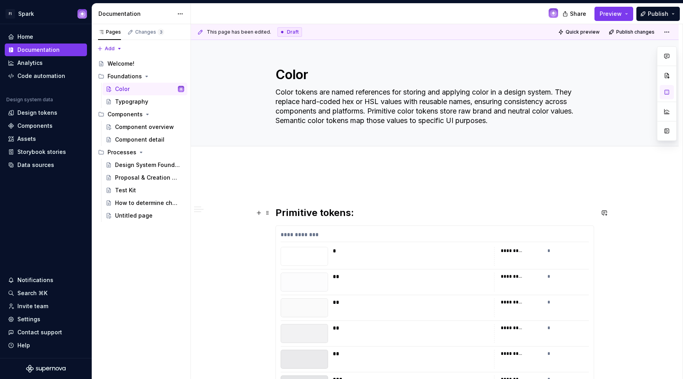
click at [280, 211] on h2 "Primitive tokens:" at bounding box center [434, 212] width 319 height 13
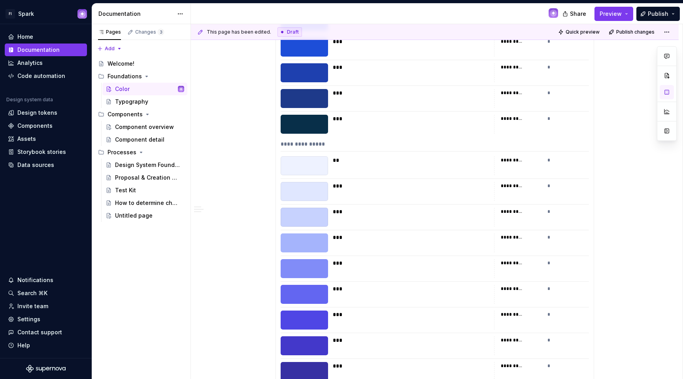
scroll to position [5750, 0]
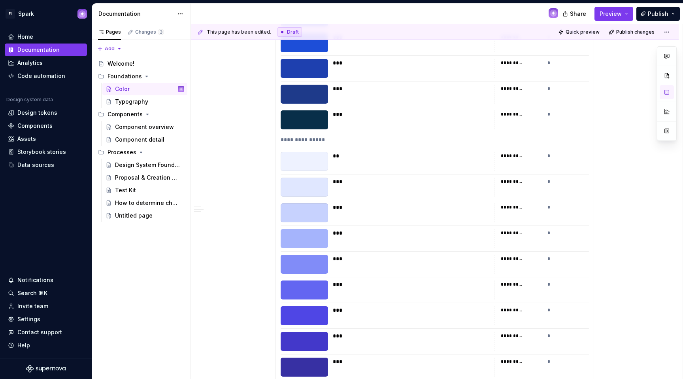
click at [415, 174] on div at bounding box center [435, 174] width 308 height 0
click at [429, 159] on div "**" at bounding box center [411, 161] width 157 height 19
click at [431, 161] on div "**" at bounding box center [411, 161] width 157 height 19
drag, startPoint x: 494, startPoint y: 161, endPoint x: 481, endPoint y: 161, distance: 13.0
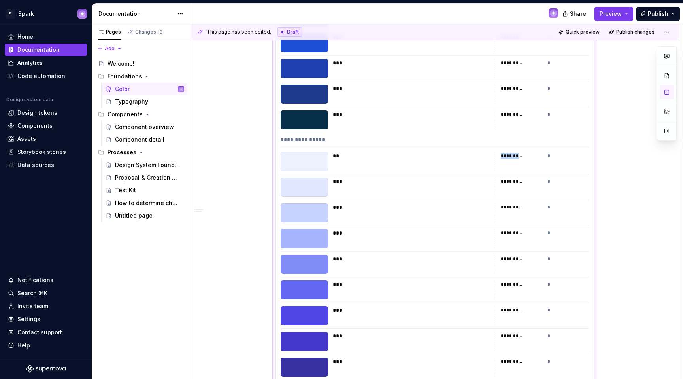
click at [479, 161] on div "** ********* *" at bounding box center [435, 161] width 308 height 19
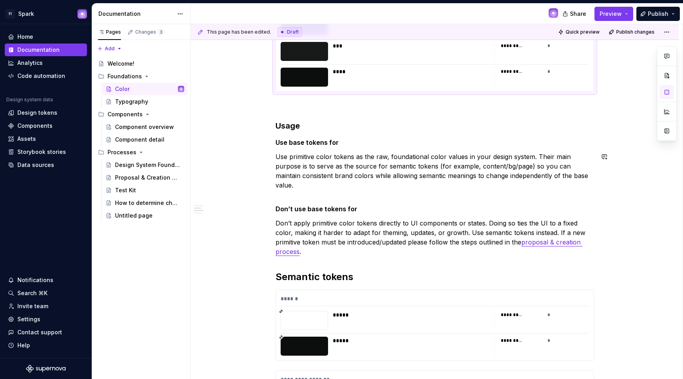
scroll to position [8016, 0]
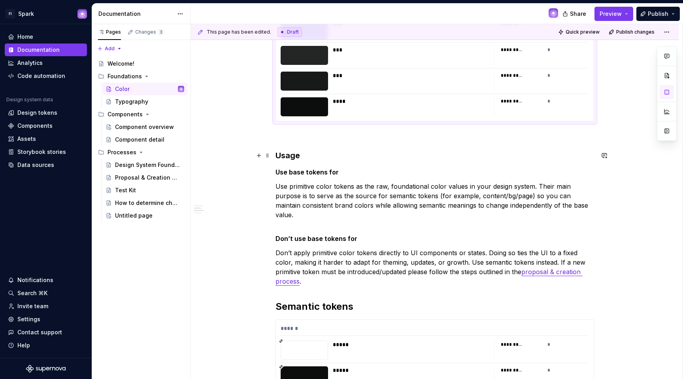
click at [290, 138] on p at bounding box center [434, 135] width 319 height 9
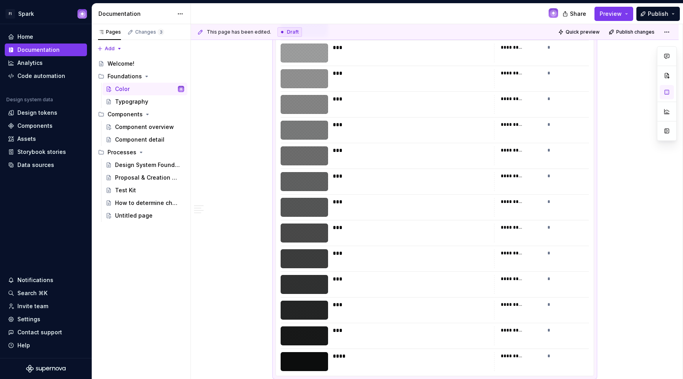
scroll to position [8041, 0]
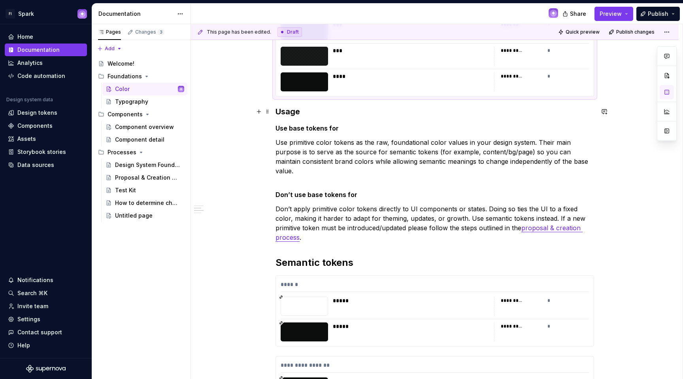
click at [279, 113] on h3 "Usage" at bounding box center [434, 111] width 319 height 11
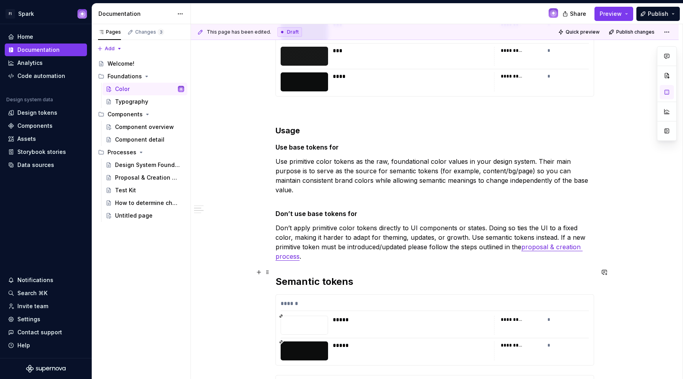
click at [281, 275] on h2 "Semantic tokens" at bounding box center [434, 281] width 319 height 13
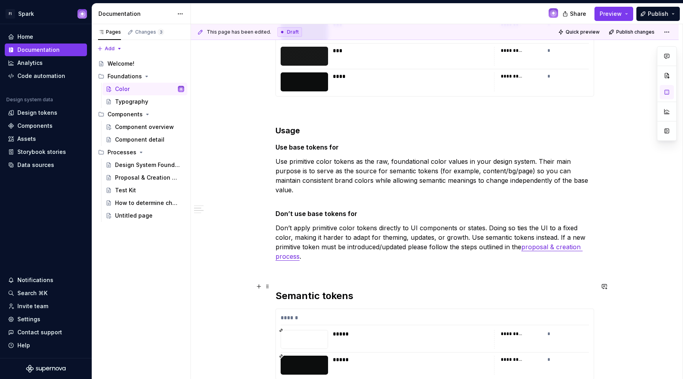
click at [388, 289] on h2 "Semantic tokens" at bounding box center [434, 295] width 319 height 13
click at [291, 266] on p at bounding box center [434, 270] width 319 height 9
click at [258, 260] on button "button" at bounding box center [258, 260] width 11 height 11
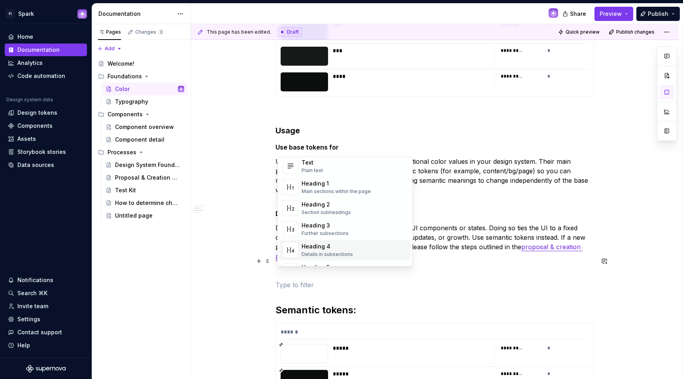
scroll to position [0, 0]
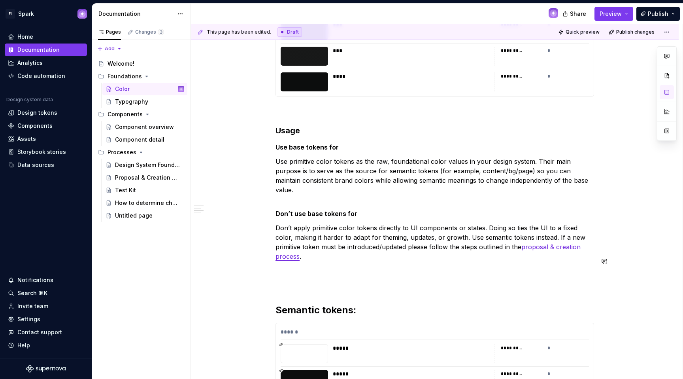
drag, startPoint x: 454, startPoint y: 280, endPoint x: 437, endPoint y: 274, distance: 18.0
click at [433, 280] on p at bounding box center [434, 284] width 319 height 9
click at [282, 280] on p at bounding box center [434, 284] width 319 height 9
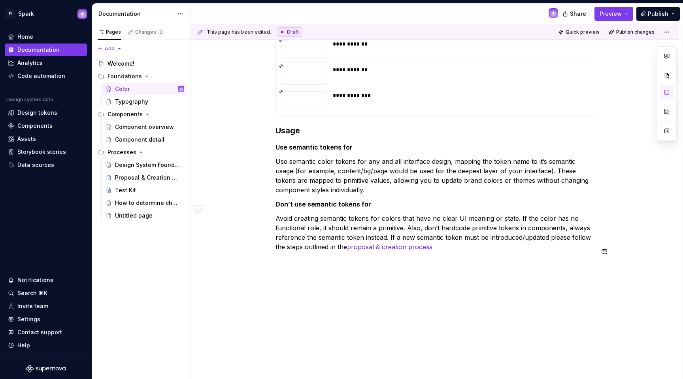
scroll to position [10669, 0]
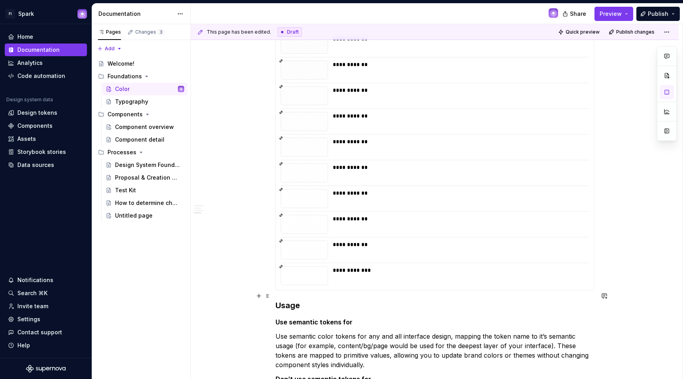
click at [279, 300] on h3 "Usage" at bounding box center [434, 305] width 319 height 11
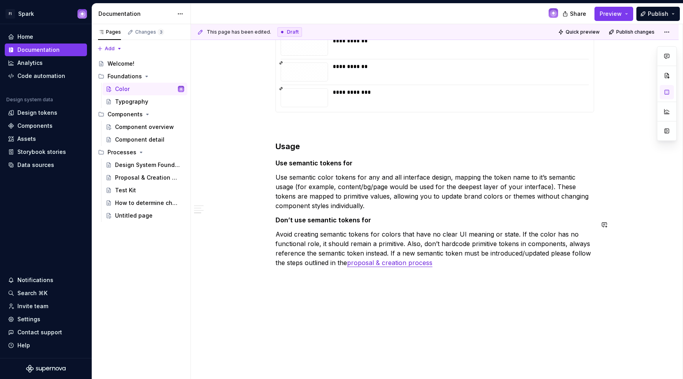
scroll to position [10862, 0]
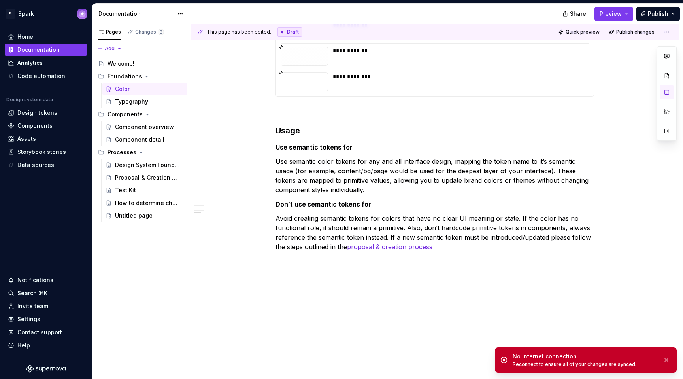
type textarea "*"
